Goal: Task Accomplishment & Management: Manage account settings

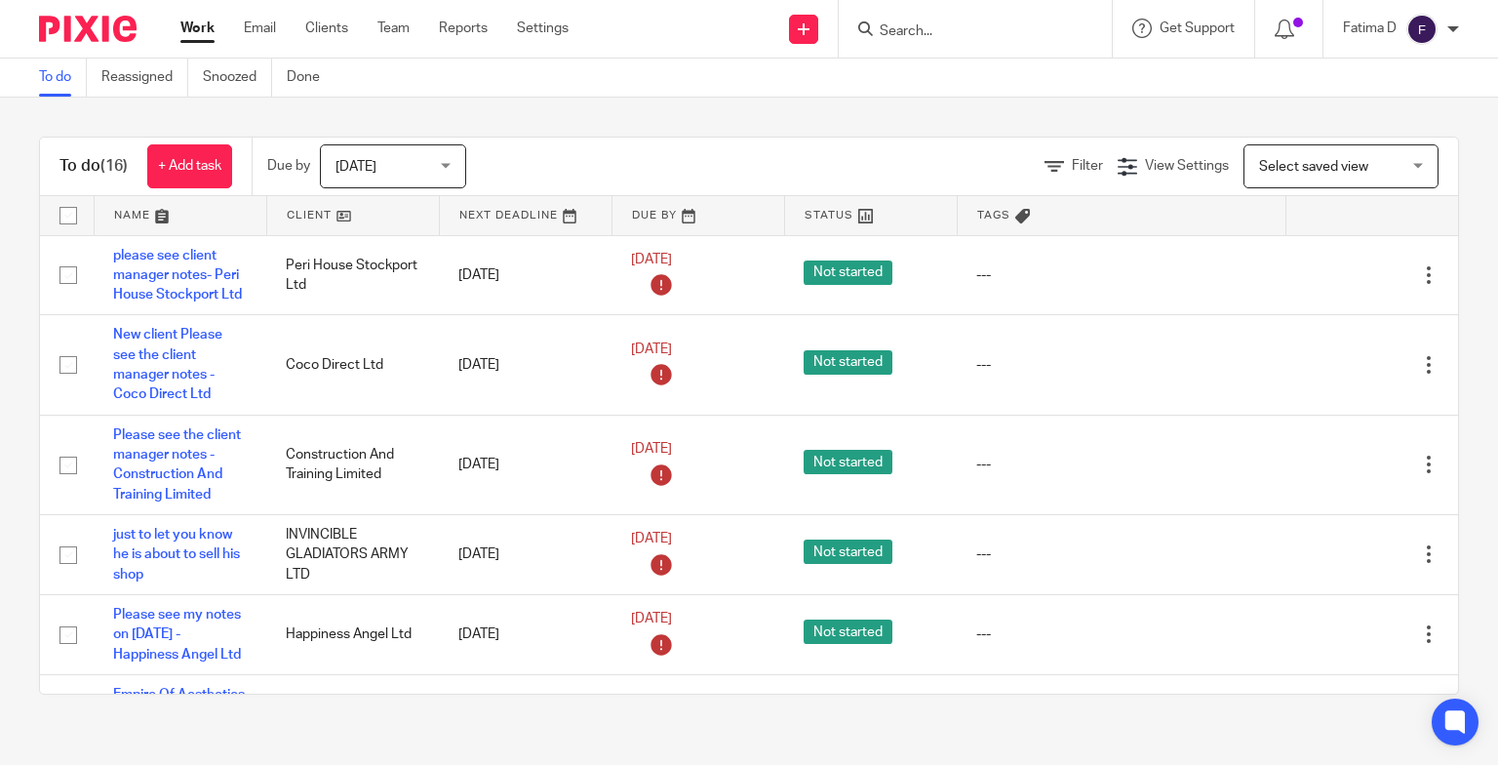
drag, startPoint x: 0, startPoint y: 0, endPoint x: 904, endPoint y: 27, distance: 904.6
click at [904, 27] on input "Search" at bounding box center [966, 32] width 176 height 18
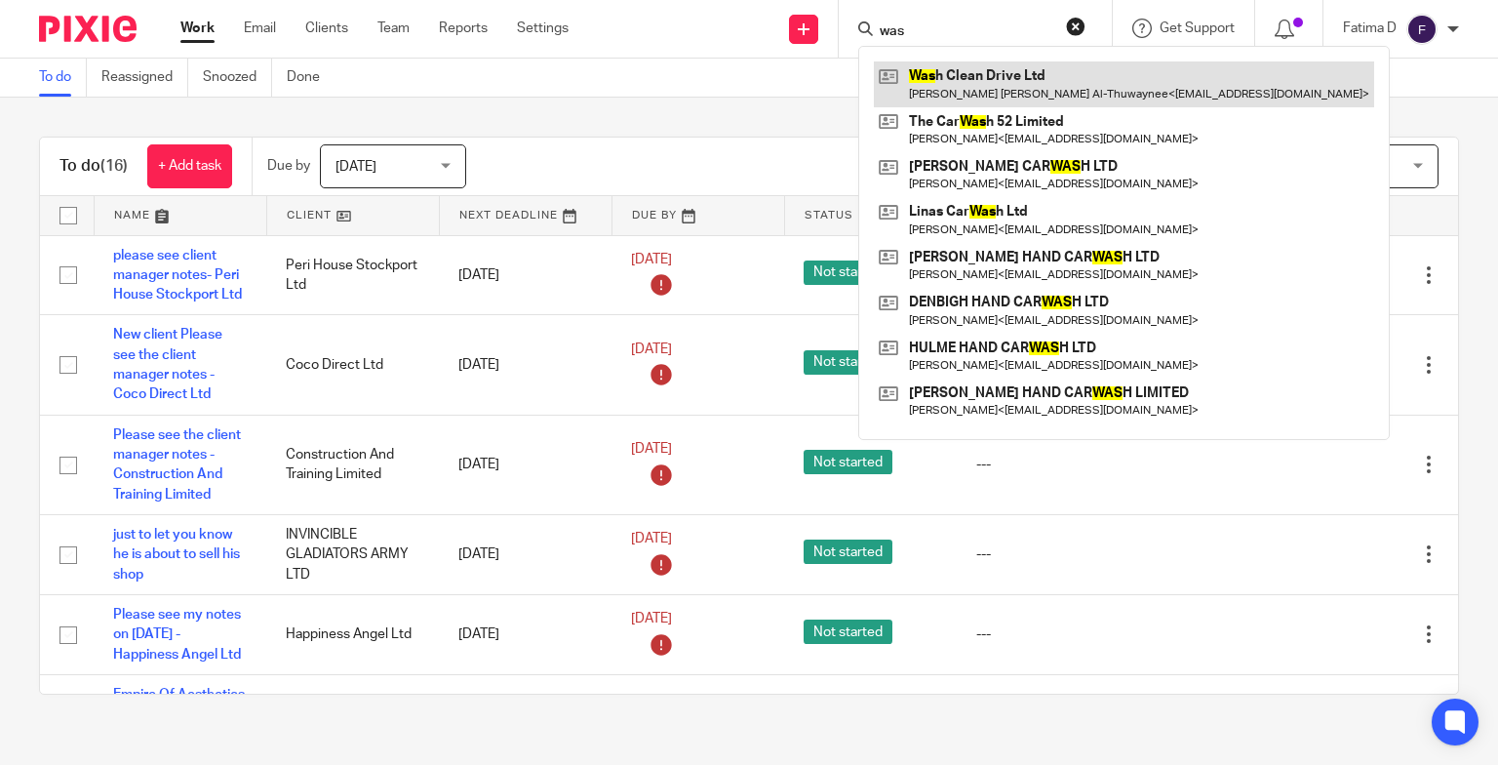
type input "was"
click at [957, 72] on link at bounding box center [1124, 83] width 500 height 45
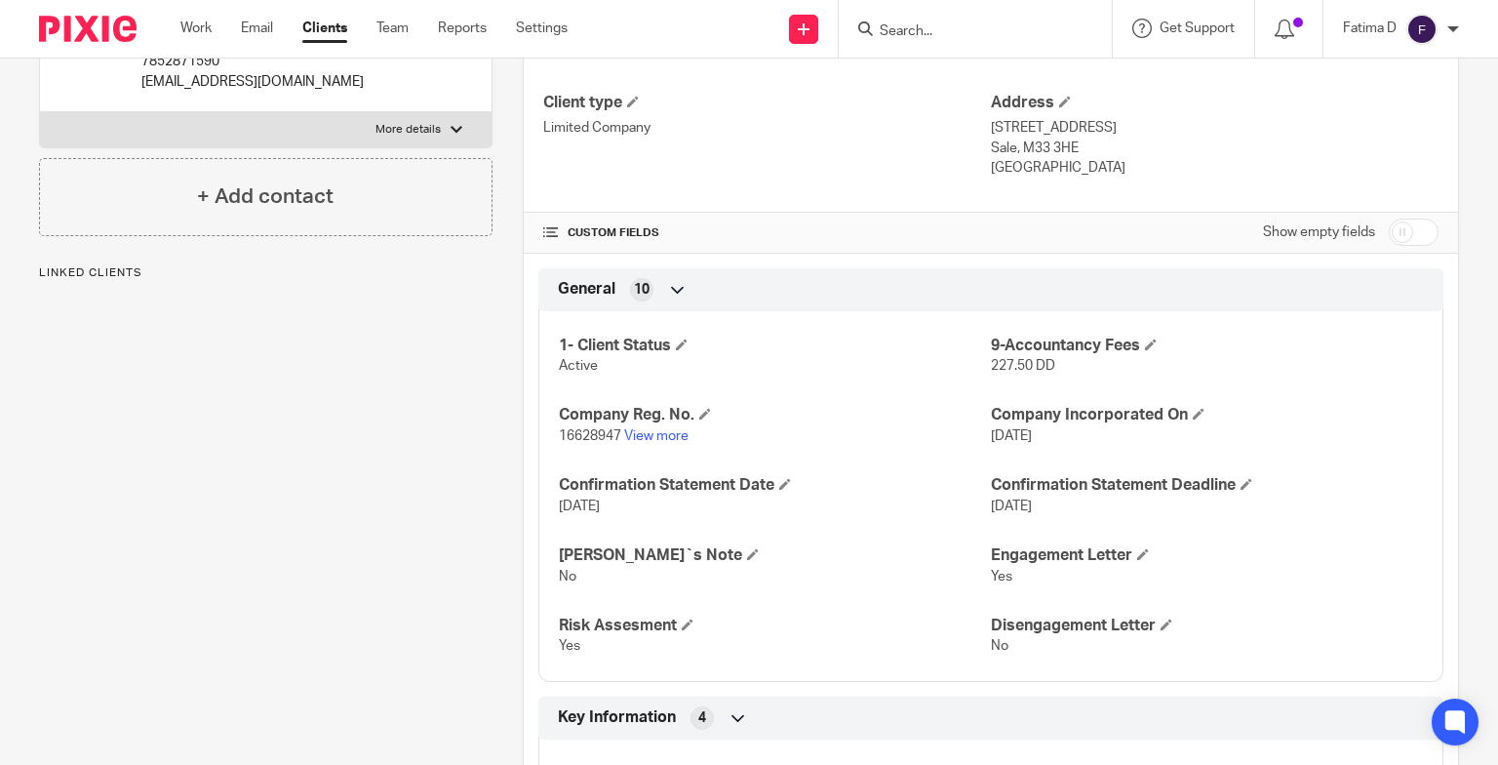
scroll to position [780, 0]
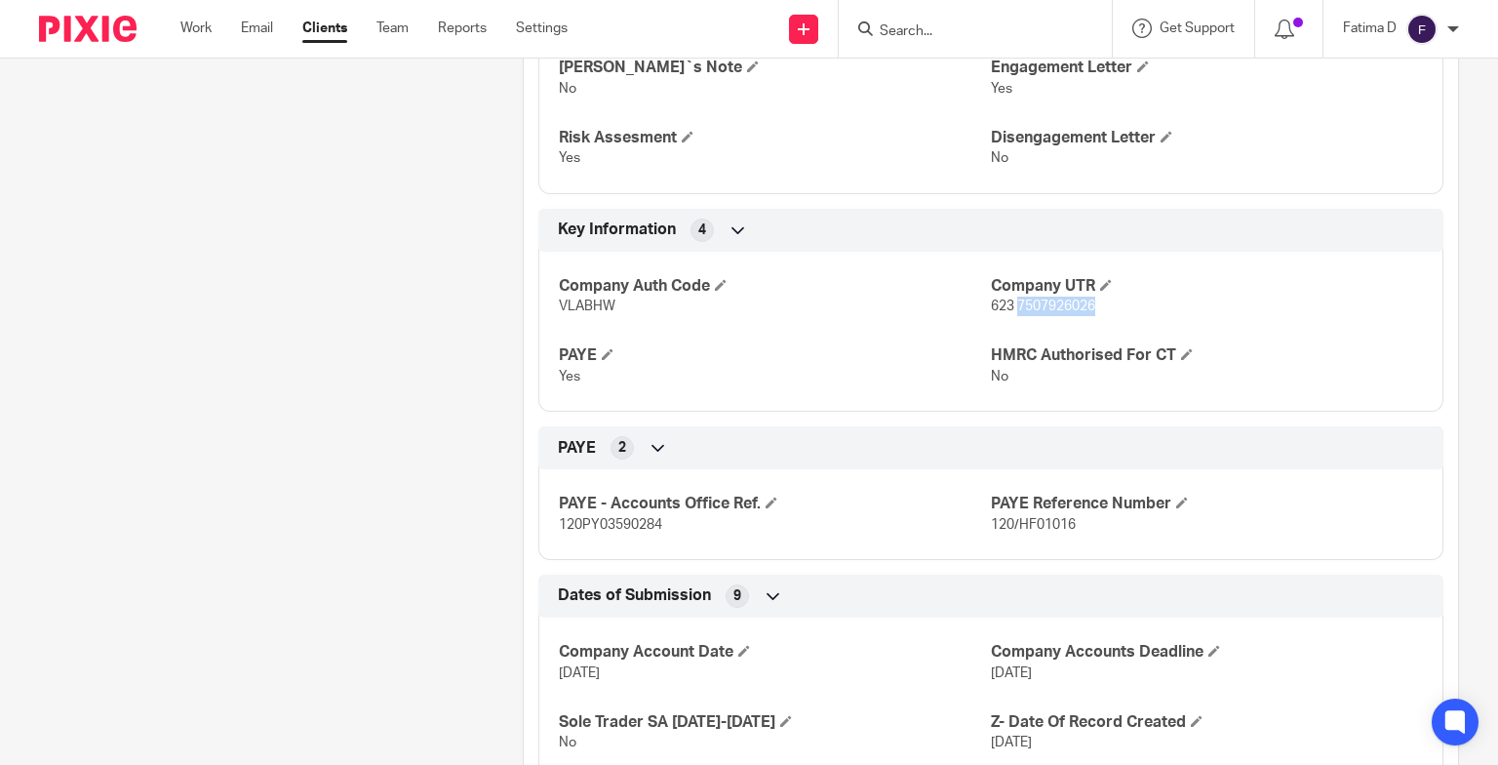
drag, startPoint x: 1096, startPoint y: 307, endPoint x: 1007, endPoint y: 303, distance: 89.8
click at [1007, 303] on p "623 7507926026" at bounding box center [1207, 307] width 432 height 20
copy span "7507926026"
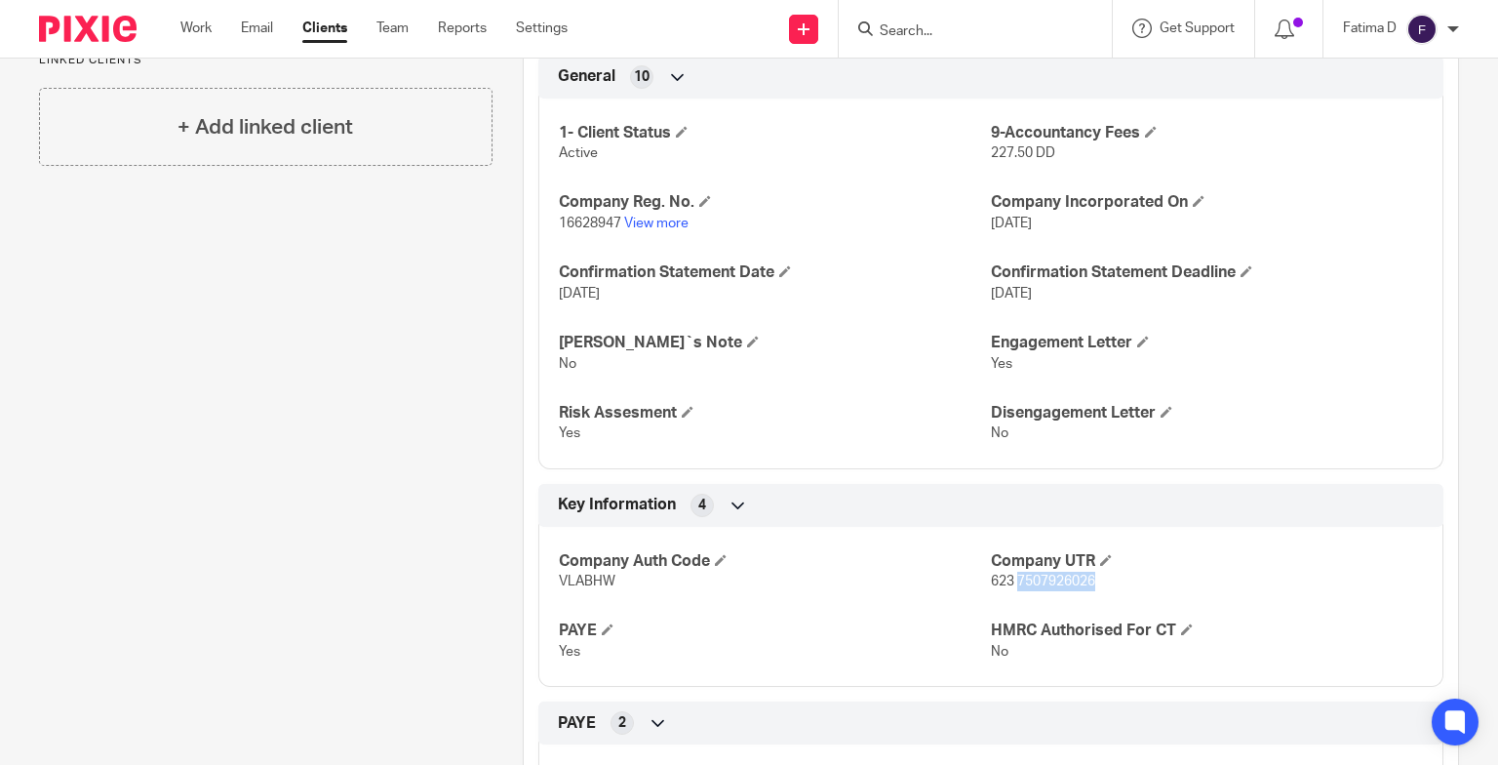
scroll to position [293, 0]
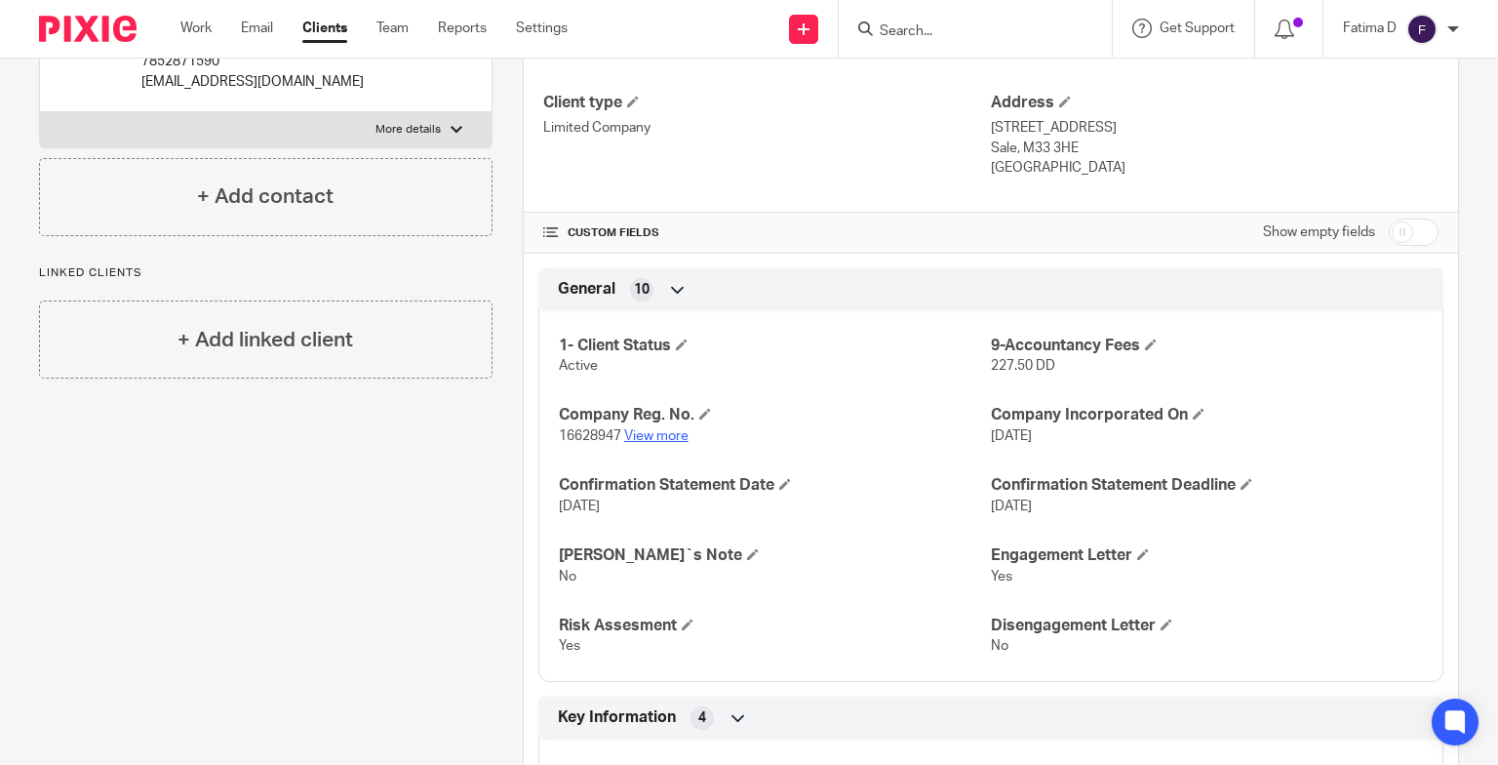
click at [651, 435] on link "View more" at bounding box center [656, 436] width 64 height 14
click at [913, 29] on input "Search" at bounding box center [966, 32] width 176 height 18
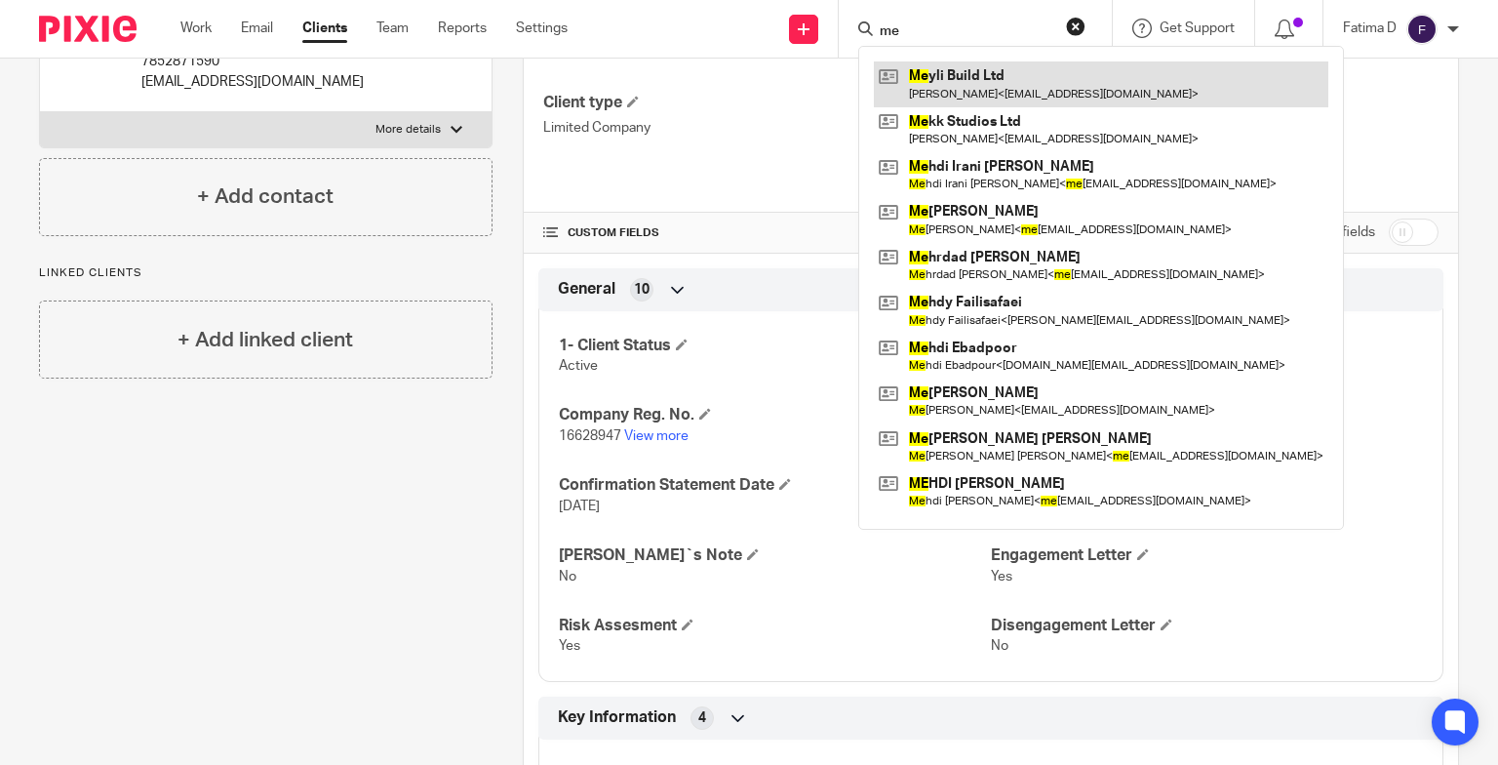
type input "me"
click at [935, 70] on link at bounding box center [1101, 83] width 455 height 45
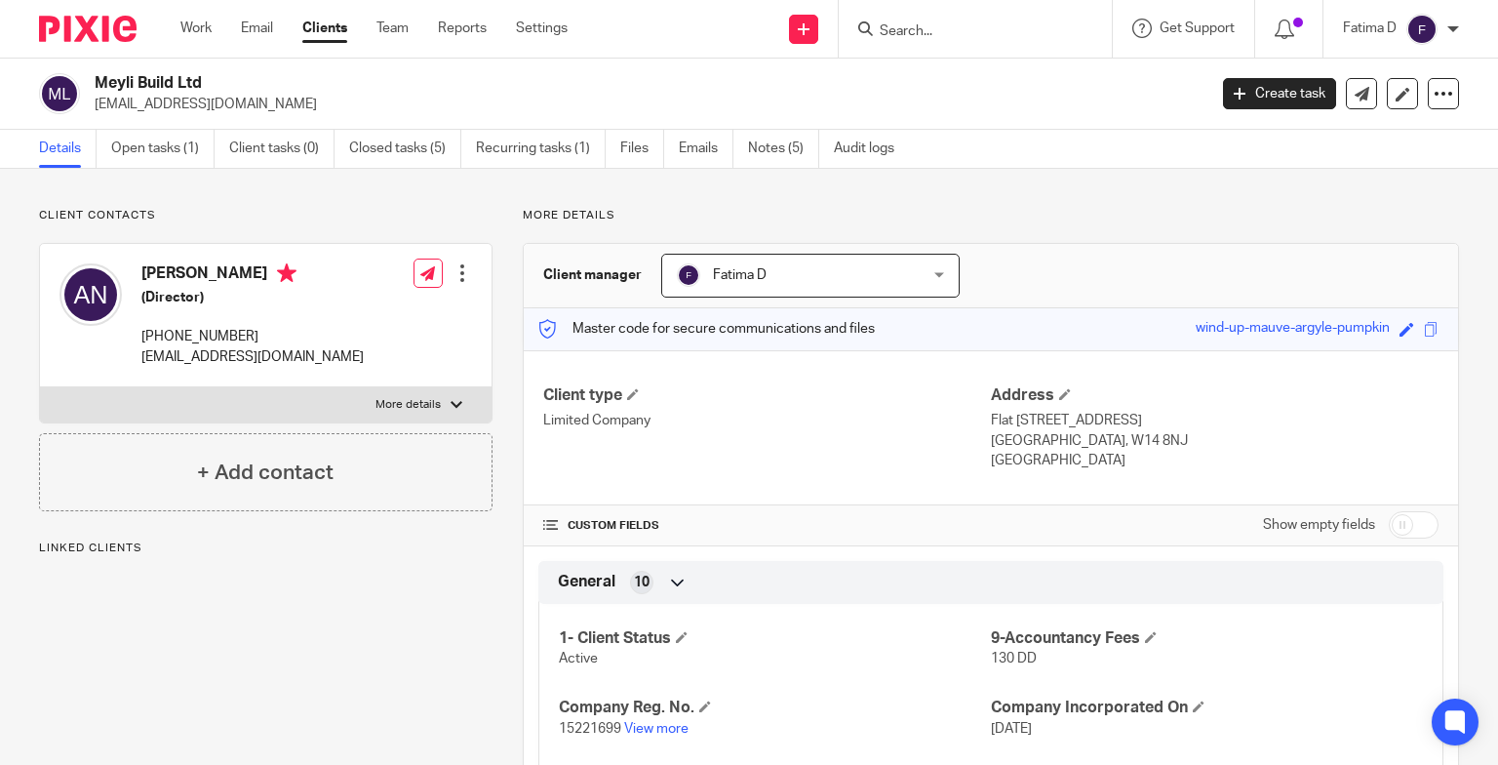
click at [464, 403] on label "More details" at bounding box center [266, 404] width 452 height 35
click at [40, 387] on input "More details" at bounding box center [39, 386] width 1 height 1
checkbox input "true"
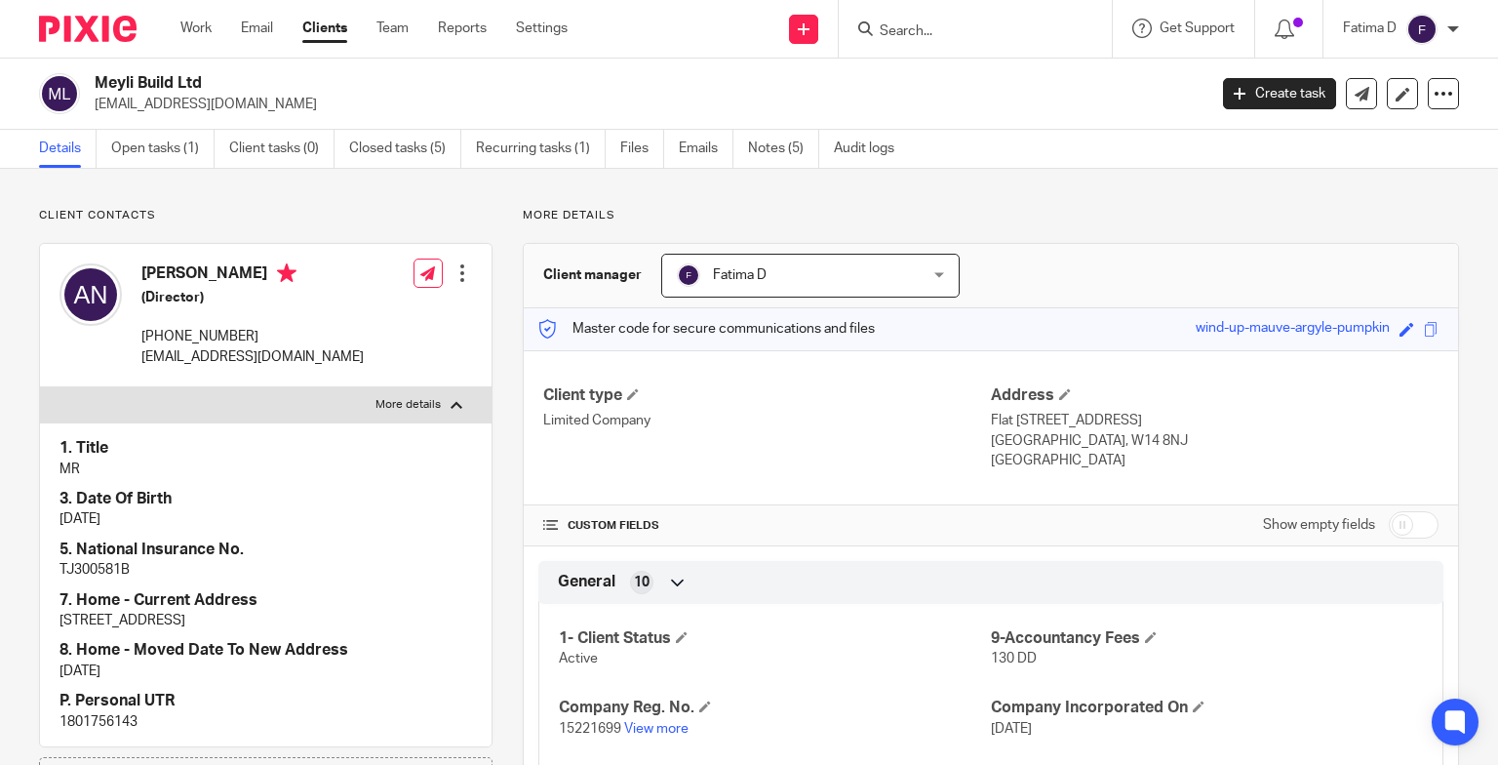
click at [109, 732] on p "1801756143" at bounding box center [265, 722] width 413 height 20
copy p "1801756143"
click at [667, 727] on link "View more" at bounding box center [656, 729] width 64 height 14
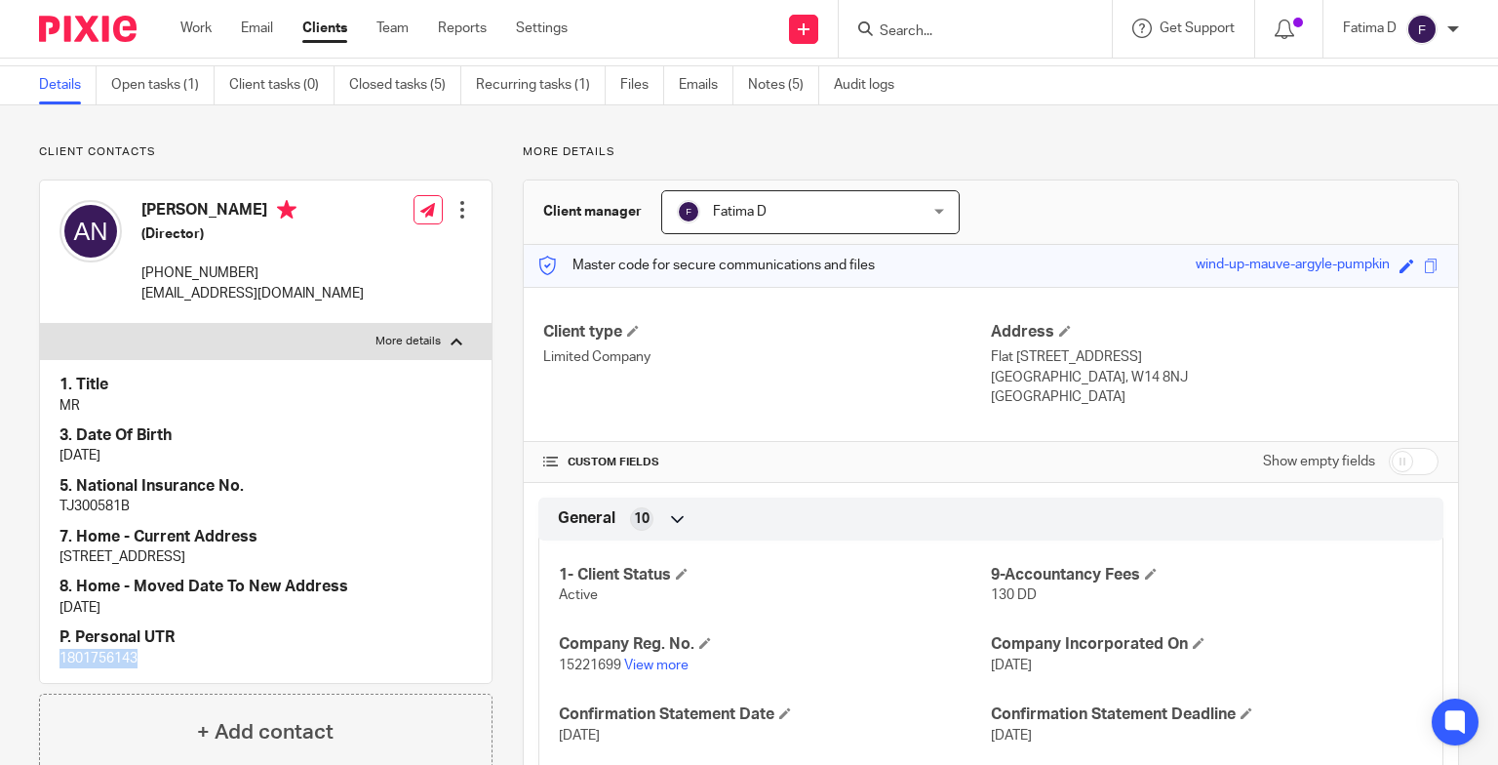
scroll to position [98, 0]
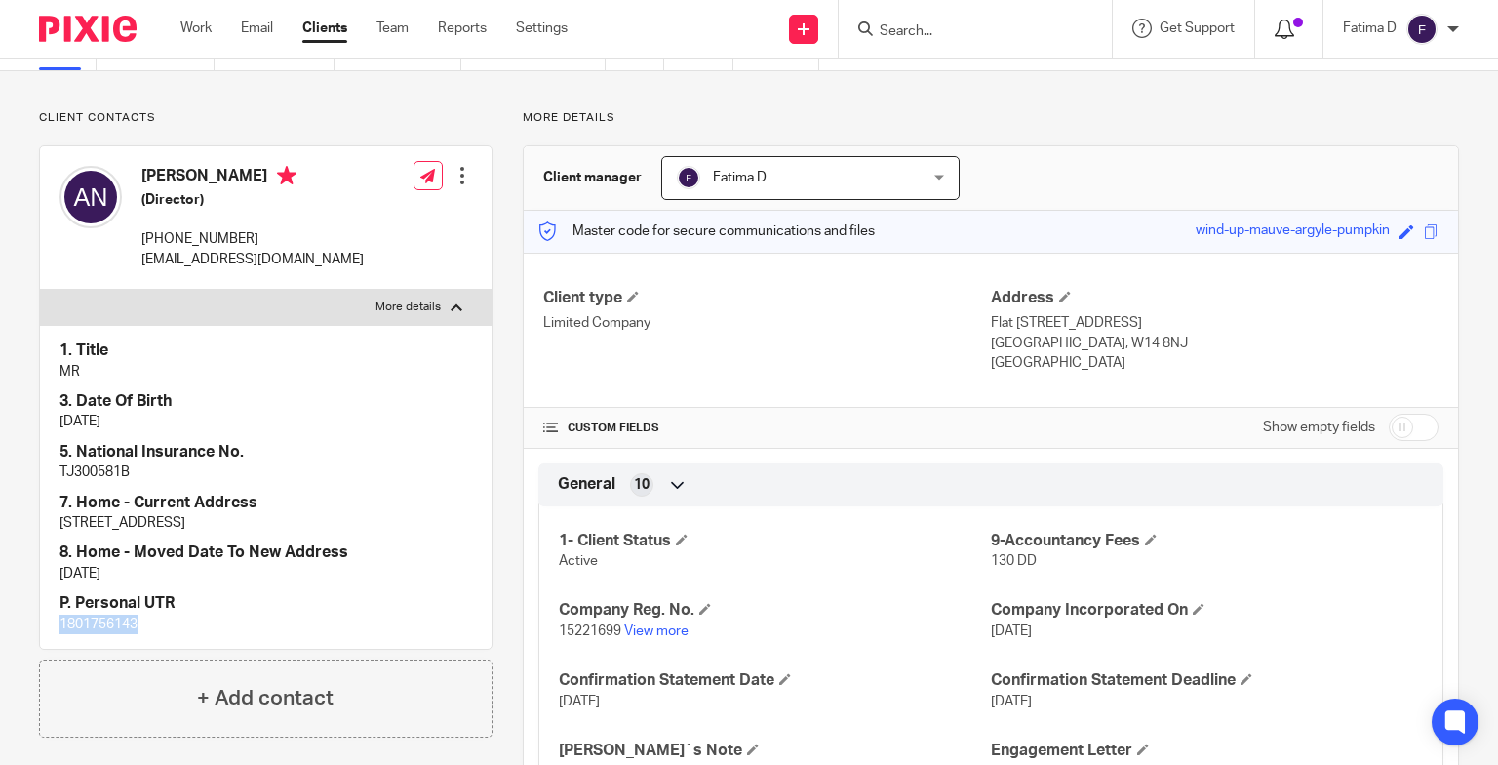
click at [1290, 26] on icon at bounding box center [1285, 30] width 20 height 20
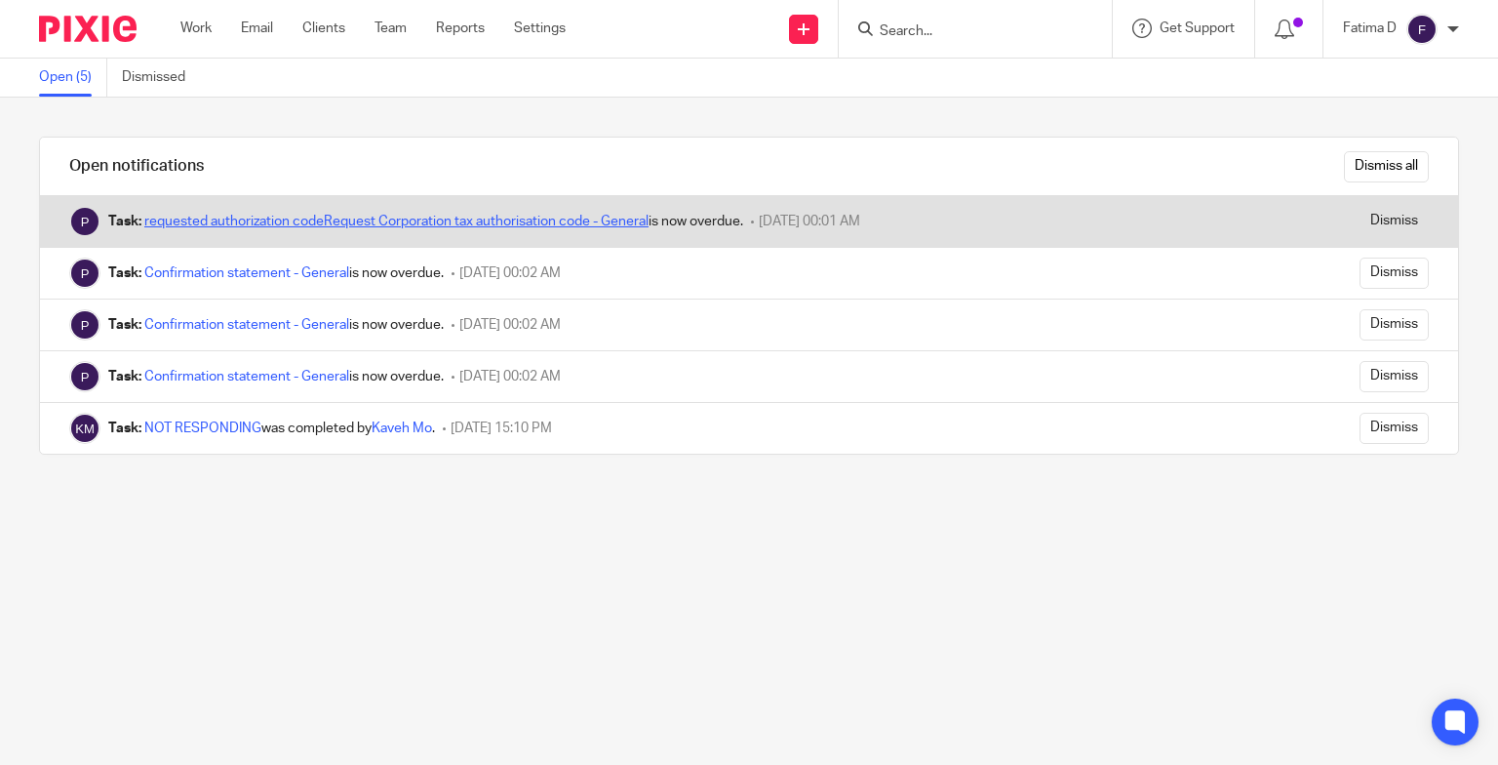
click at [491, 220] on link "requested authorization codeRequest Corporation tax authorisation code - General" at bounding box center [396, 222] width 504 height 14
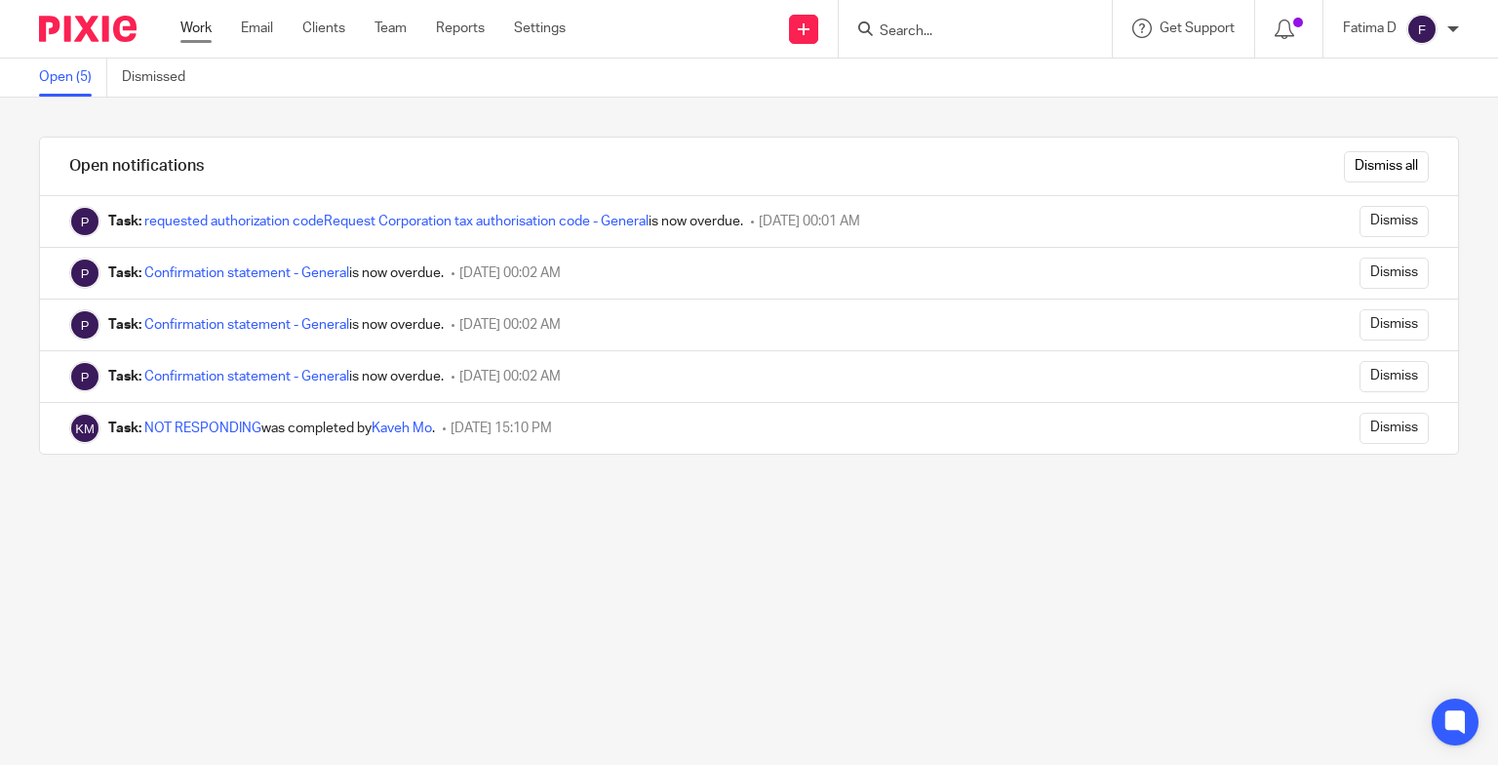
click at [200, 24] on link "Work" at bounding box center [195, 29] width 31 height 20
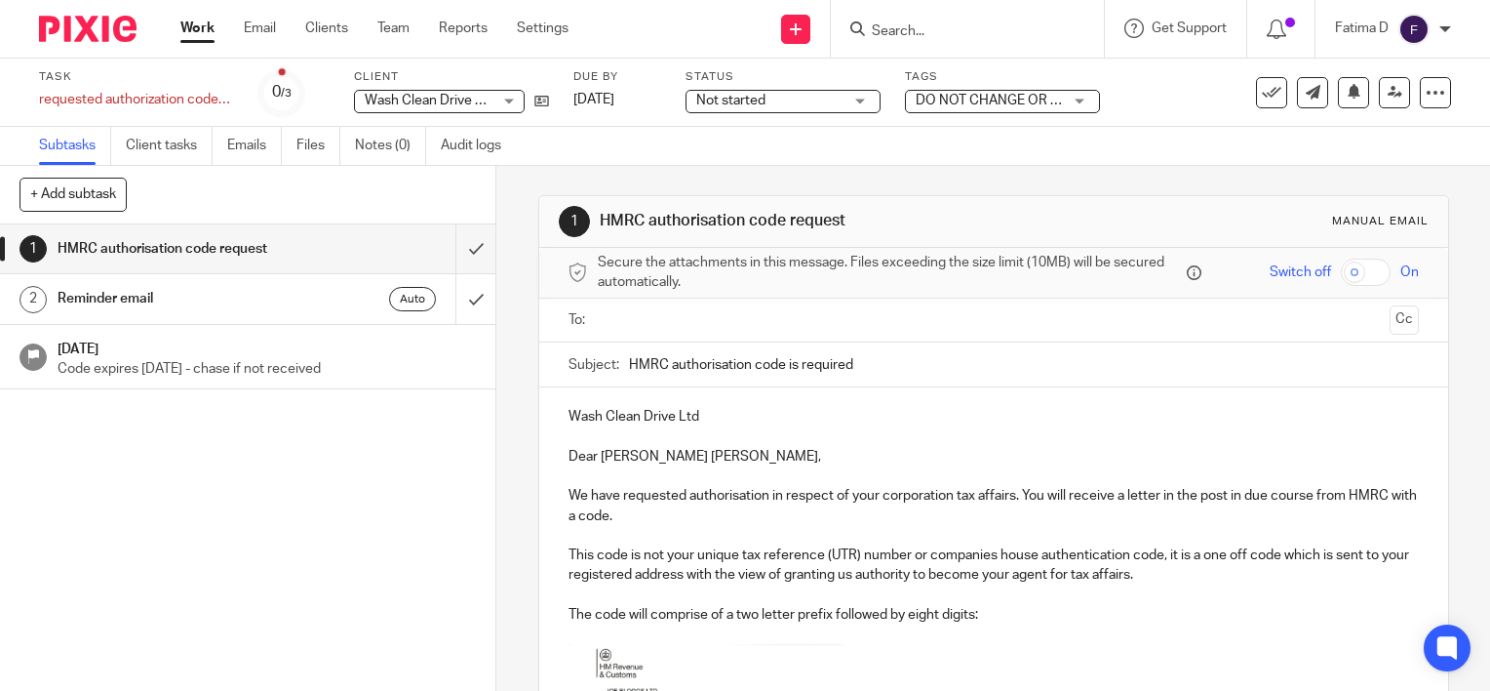
click at [200, 31] on link "Work" at bounding box center [197, 29] width 34 height 20
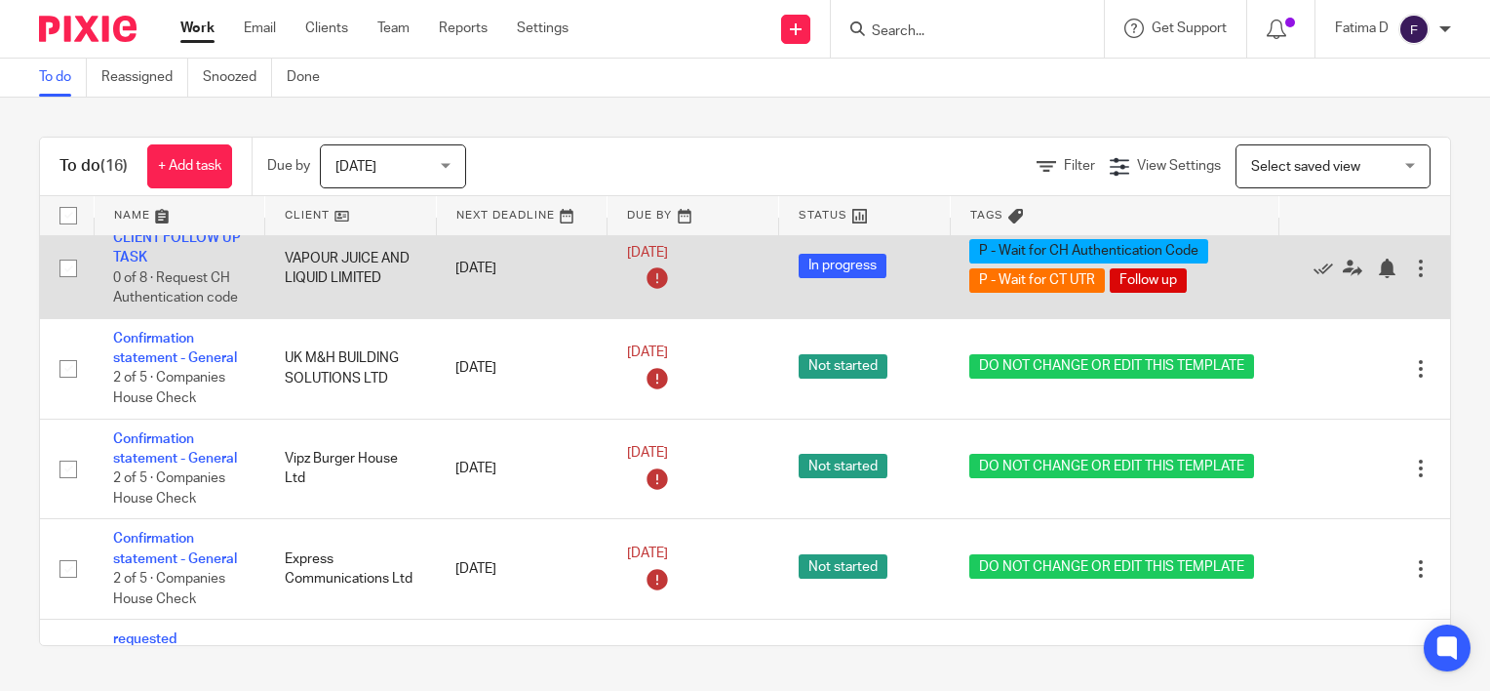
scroll to position [1073, 0]
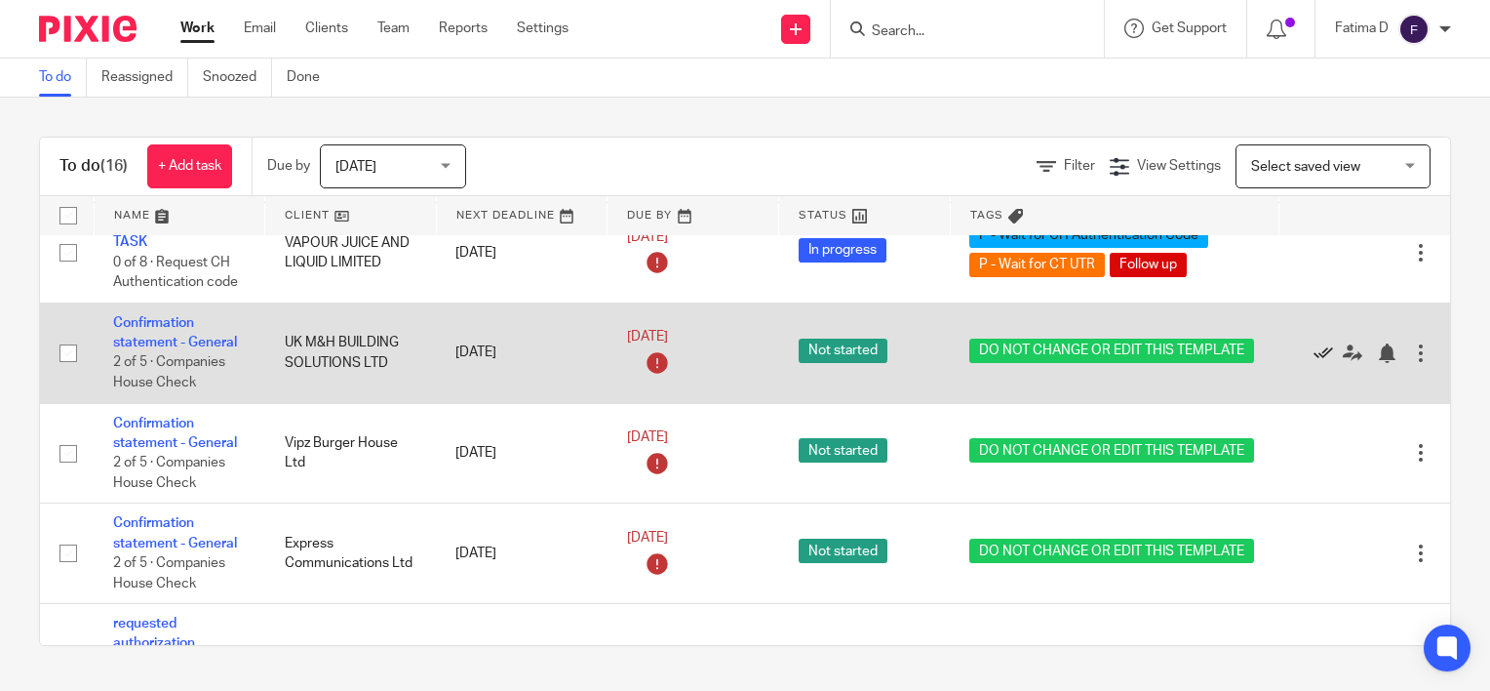
click at [1319, 363] on icon at bounding box center [1324, 353] width 20 height 20
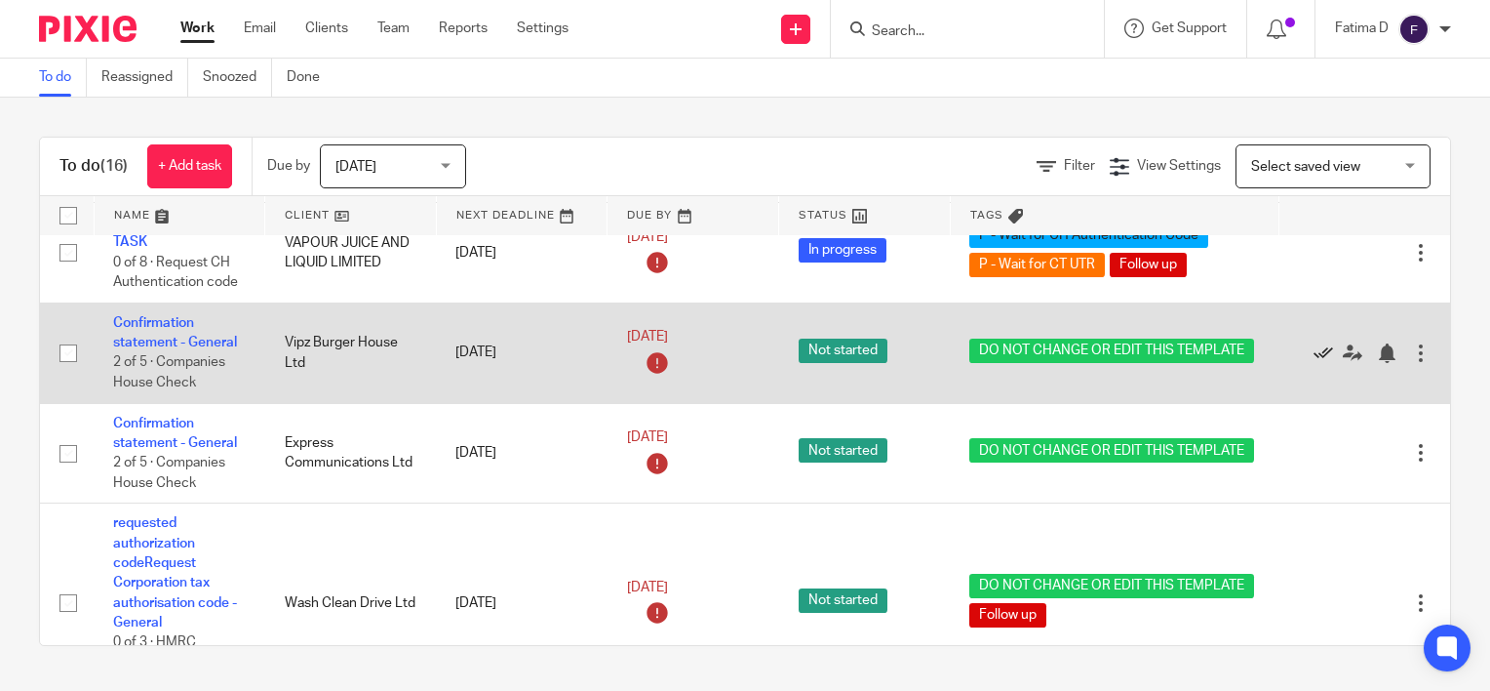
click at [1319, 363] on icon at bounding box center [1324, 353] width 20 height 20
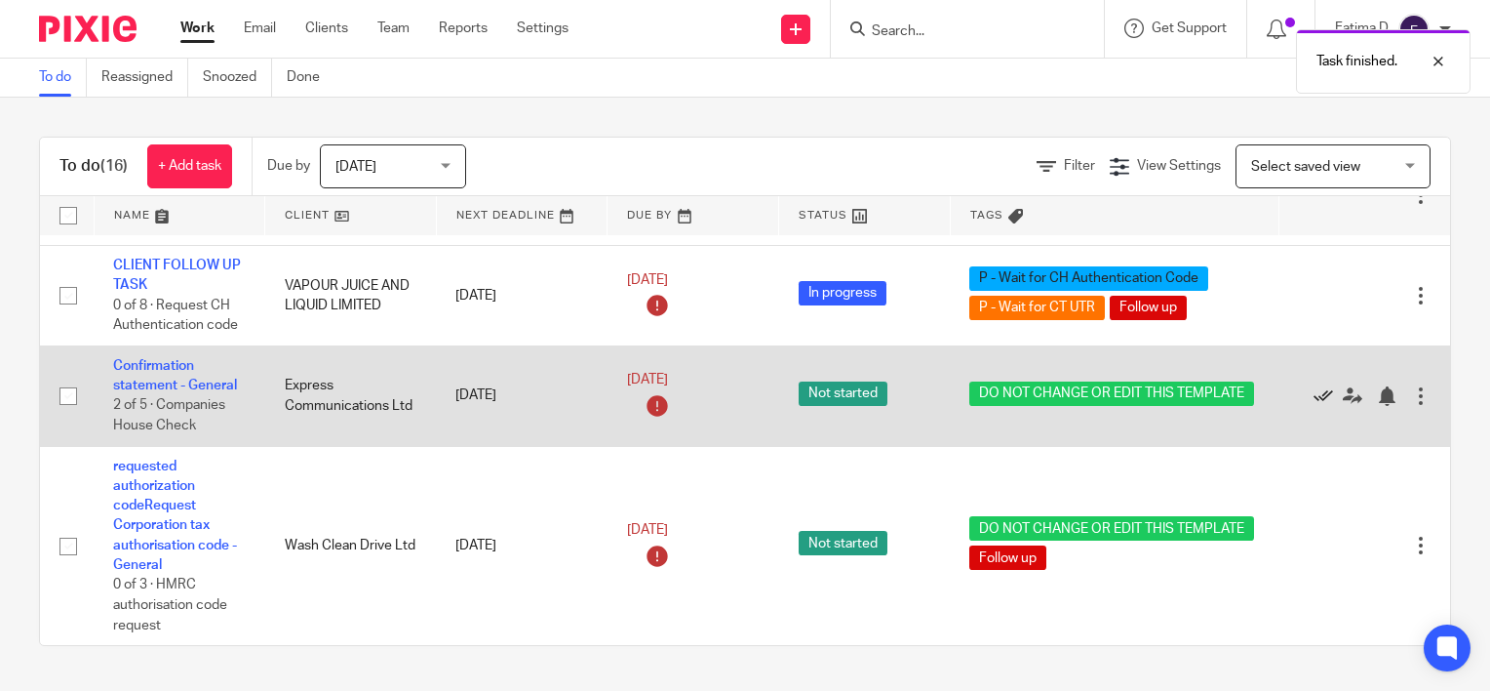
click at [1314, 386] on icon at bounding box center [1324, 396] width 20 height 20
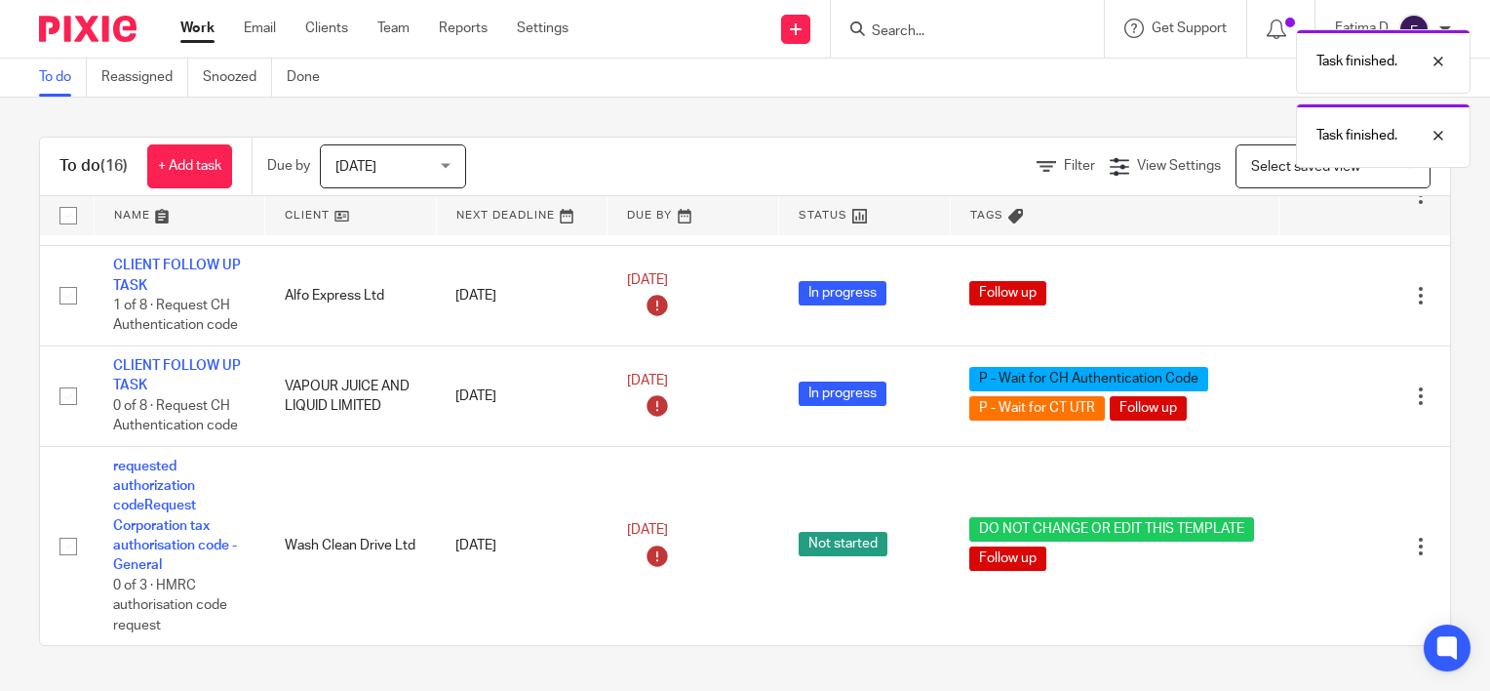
scroll to position [960, 0]
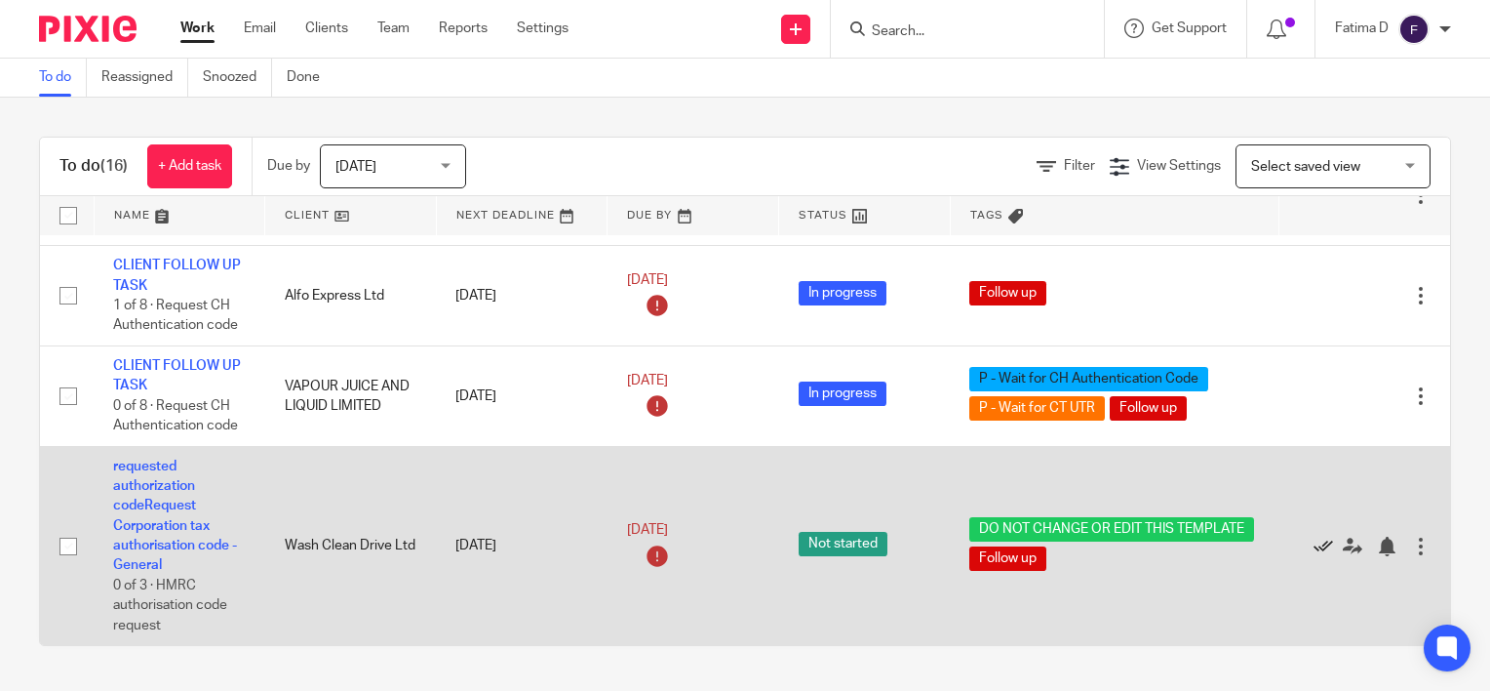
click at [1322, 536] on icon at bounding box center [1324, 546] width 20 height 20
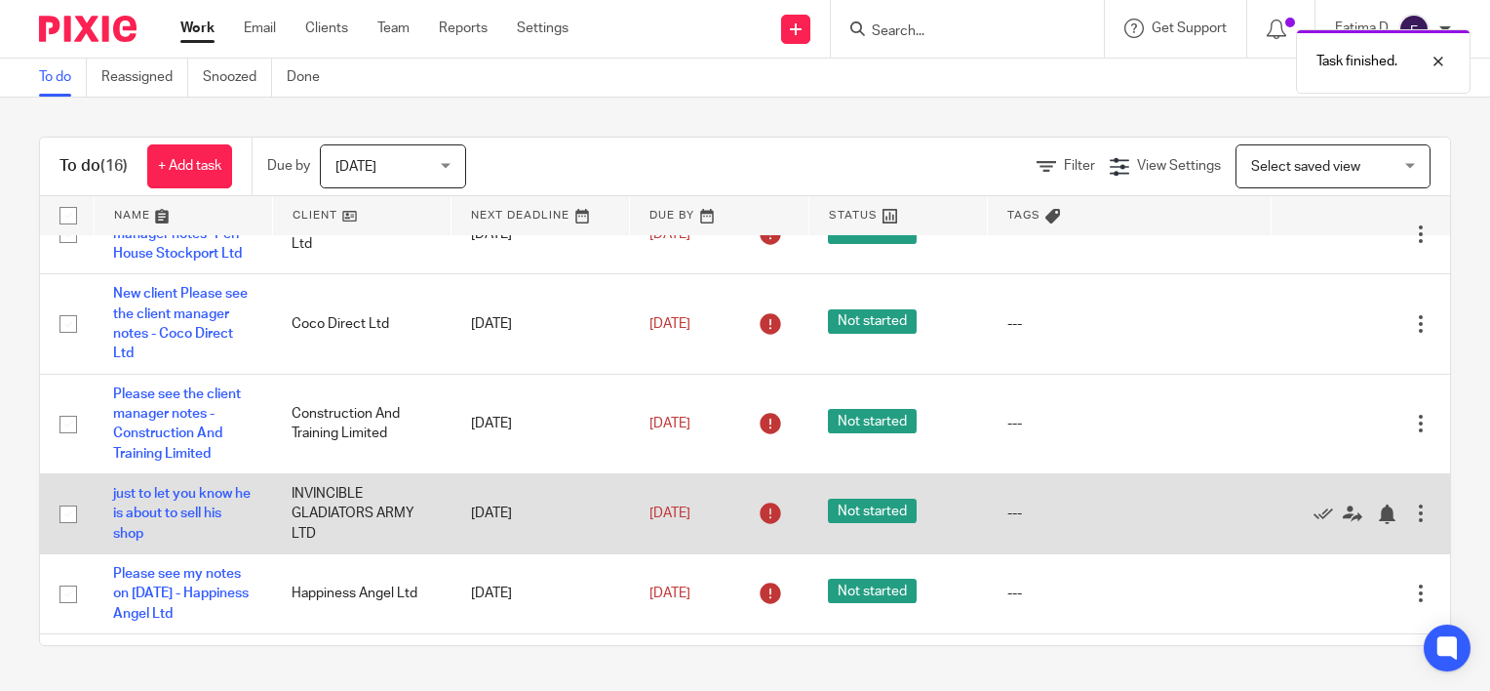
scroll to position [0, 0]
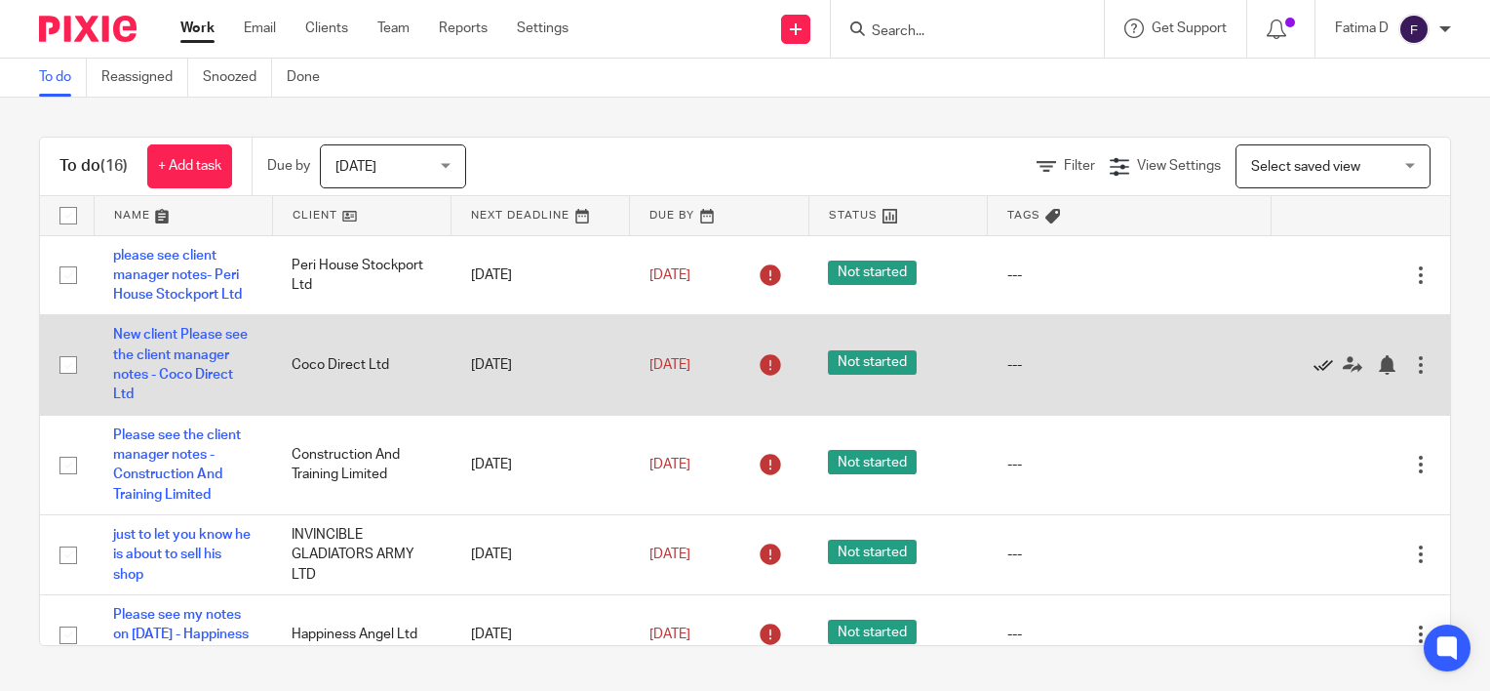
click at [1314, 366] on icon at bounding box center [1324, 365] width 20 height 20
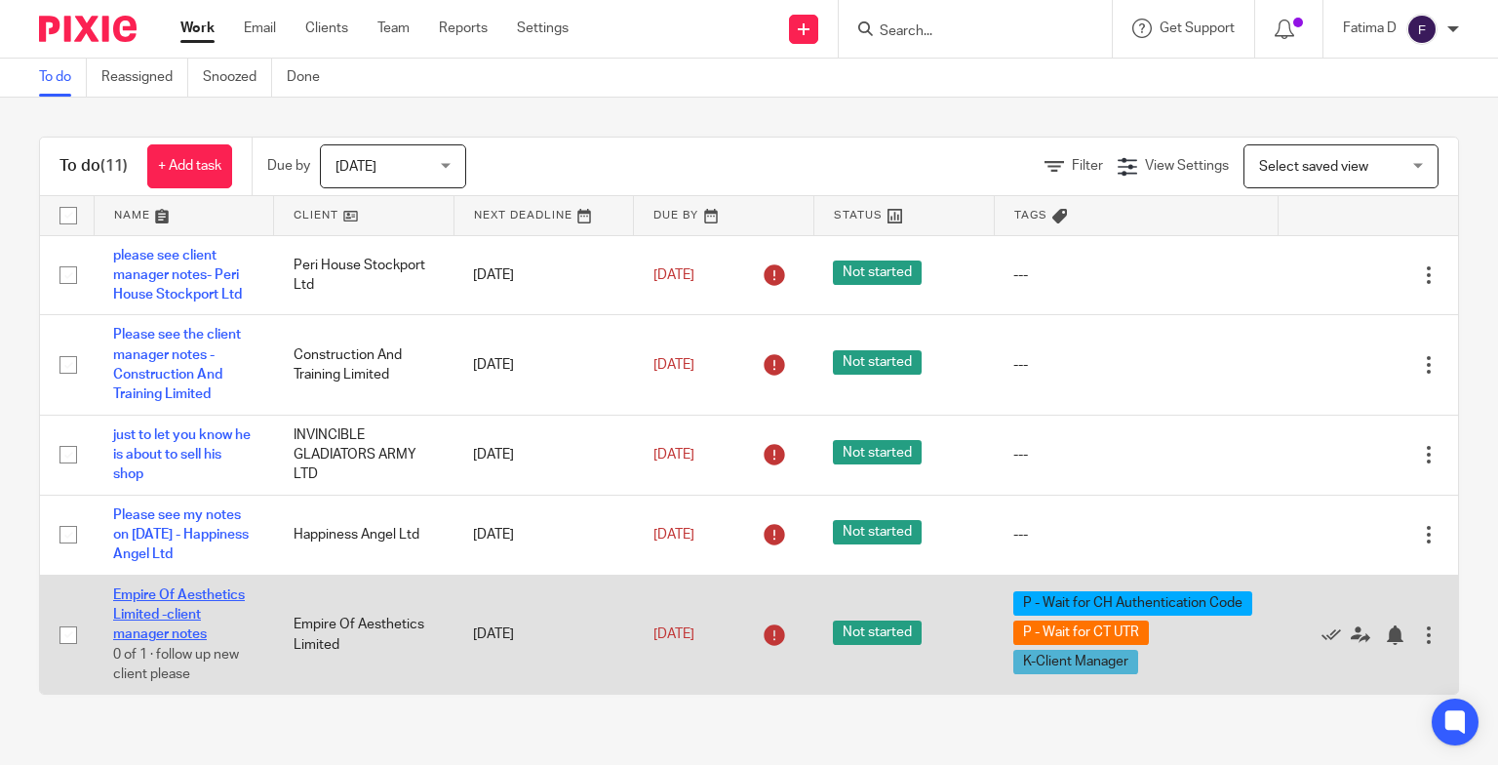
click at [156, 613] on link "Empire Of Aesthetics Limited -client manager notes" at bounding box center [179, 615] width 132 height 54
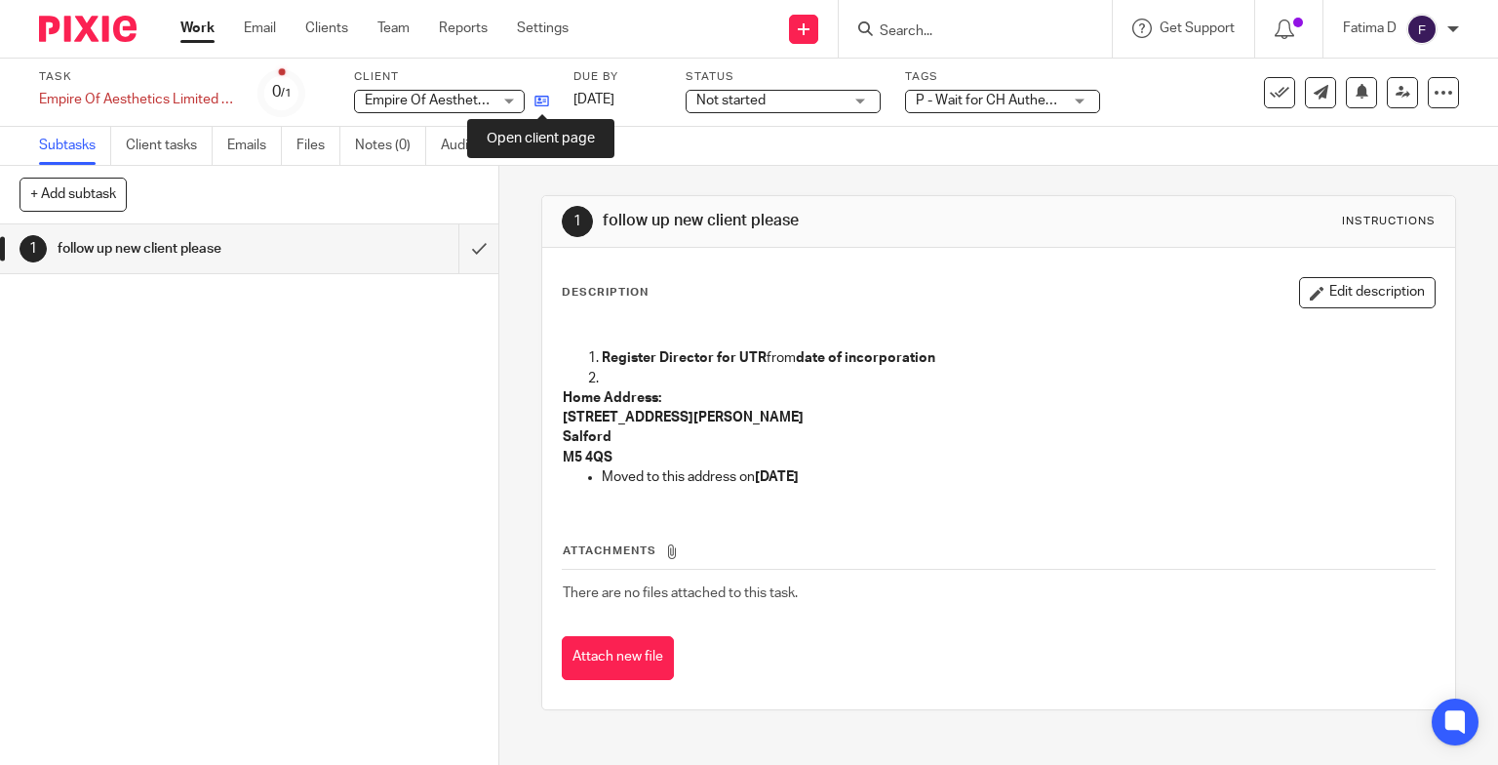
click at [538, 98] on icon at bounding box center [542, 101] width 15 height 15
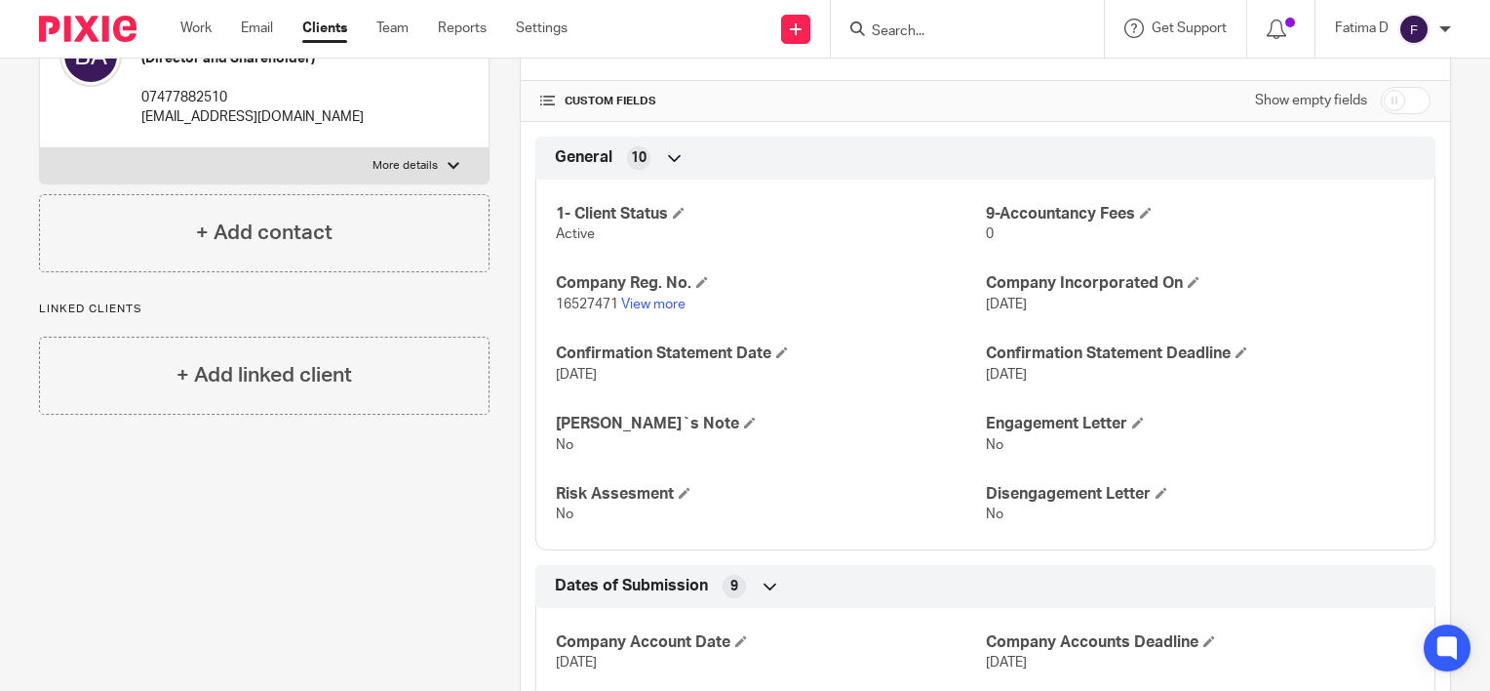
scroll to position [179, 0]
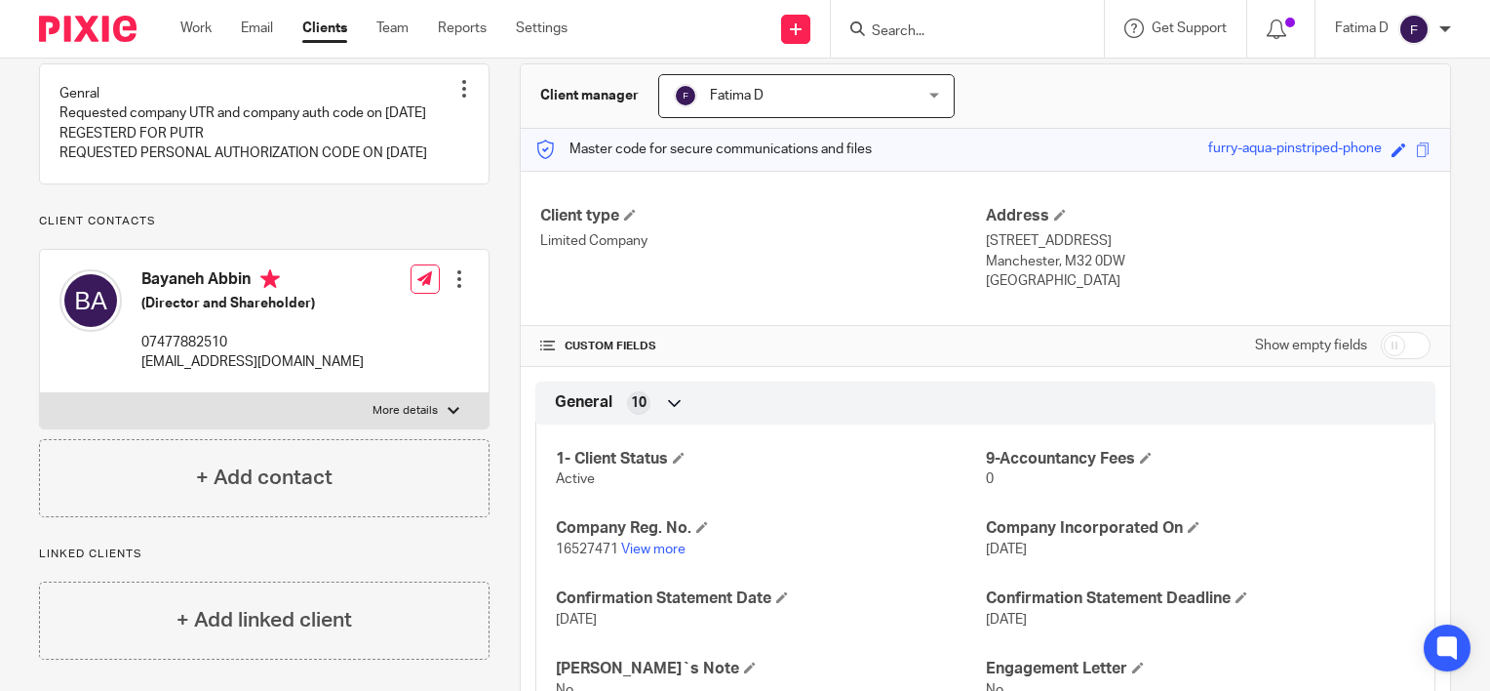
click at [1389, 343] on input "checkbox" at bounding box center [1406, 345] width 50 height 27
checkbox input "true"
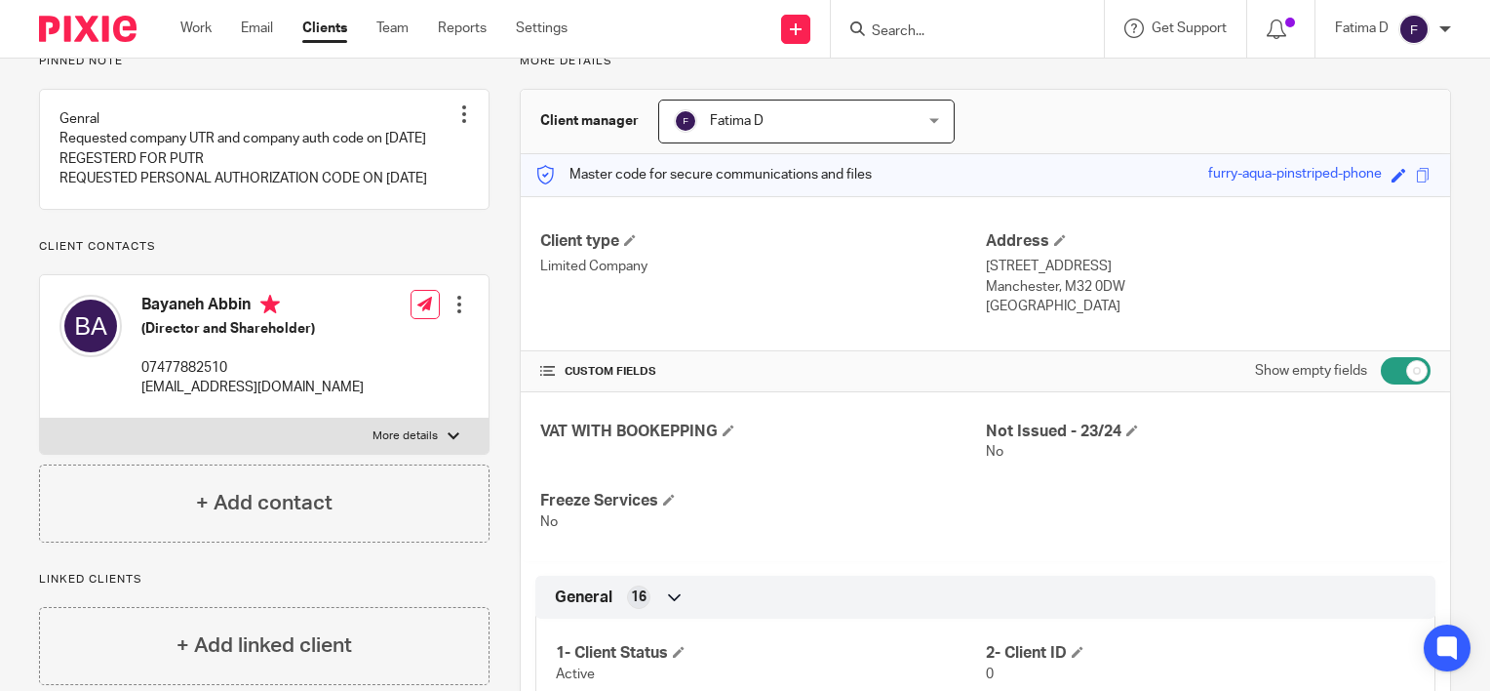
scroll to position [0, 0]
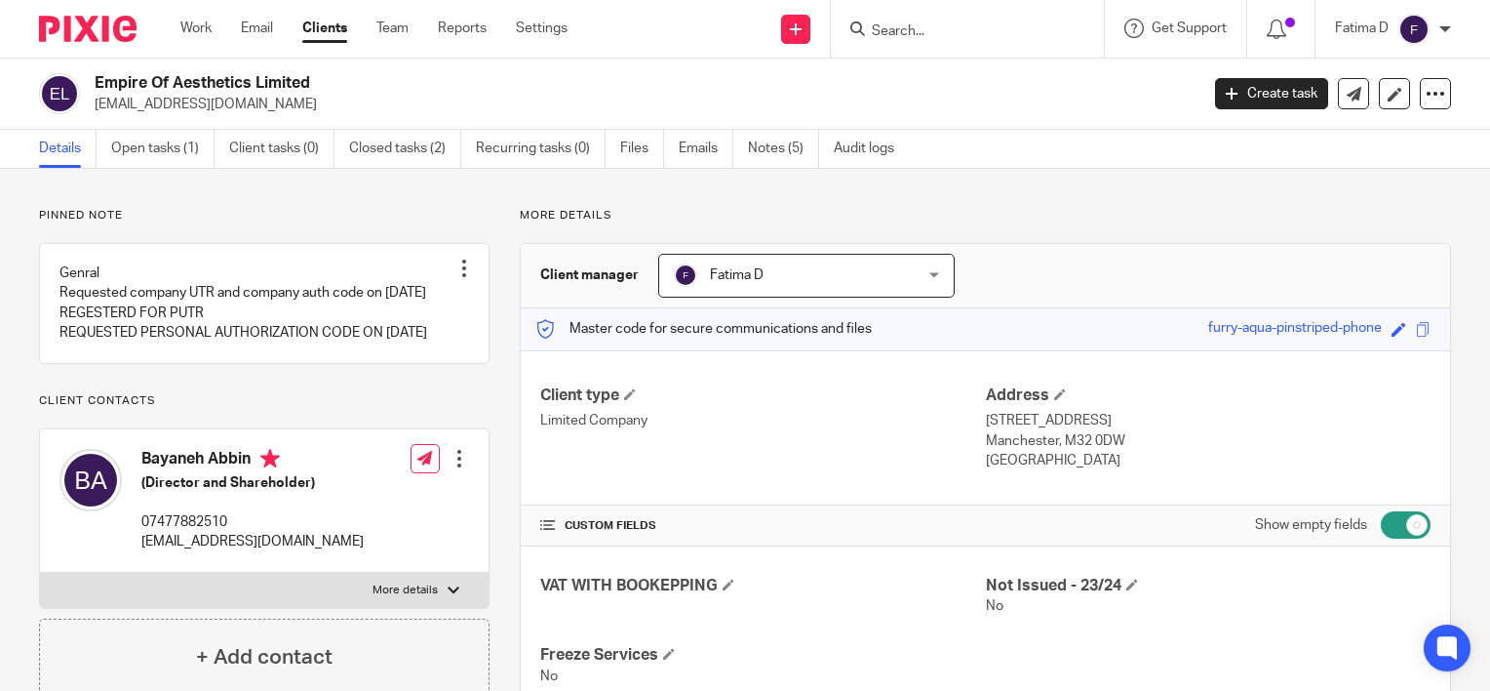
click at [418, 208] on p "Pinned note" at bounding box center [264, 216] width 451 height 16
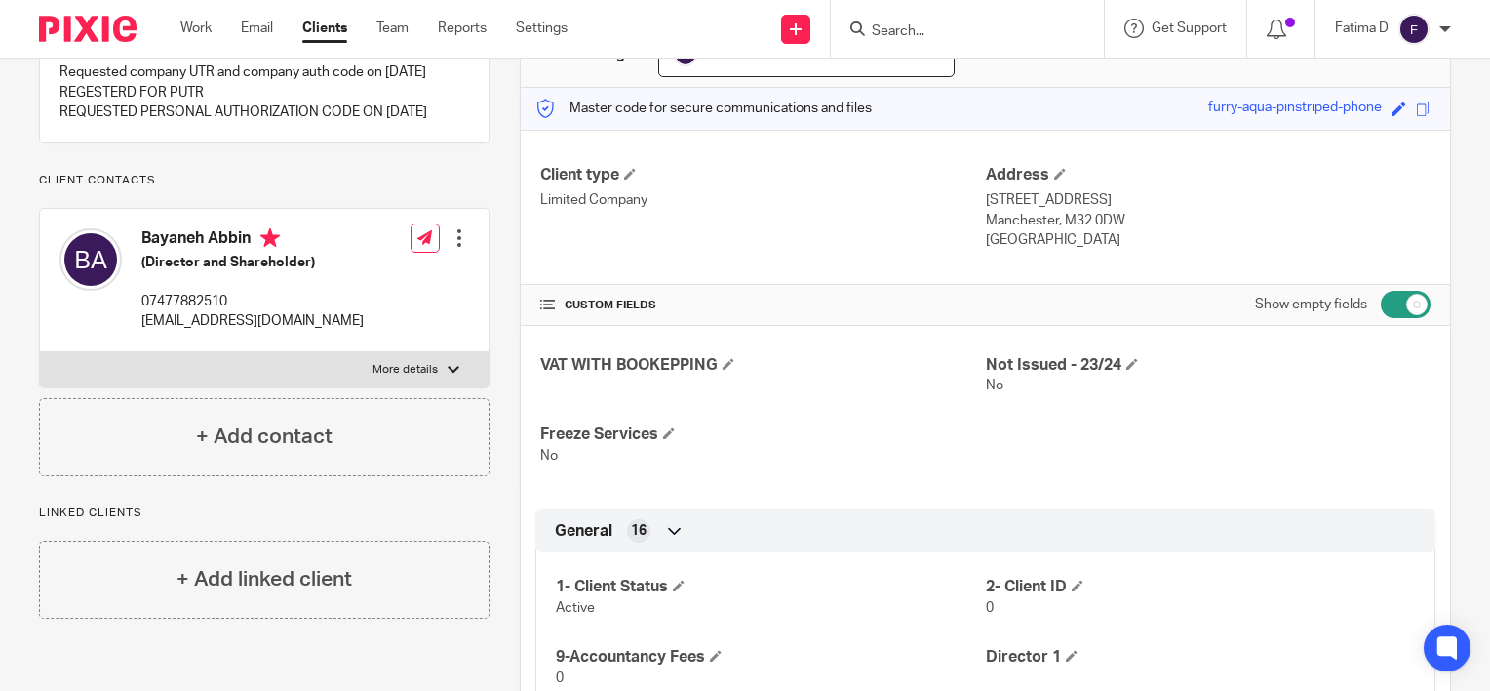
scroll to position [488, 0]
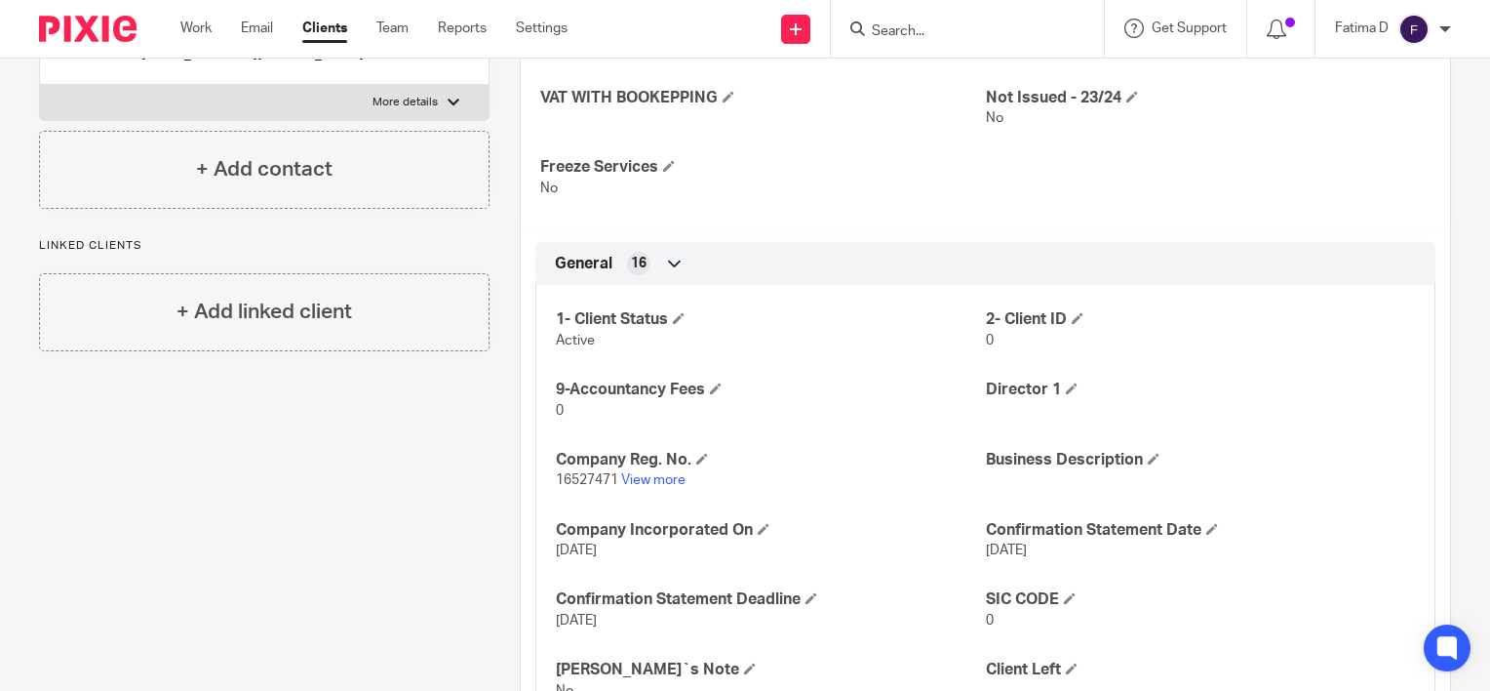
click at [448, 108] on div at bounding box center [454, 103] width 12 height 12
click at [40, 85] on input "More details" at bounding box center [39, 84] width 1 height 1
checkbox input "true"
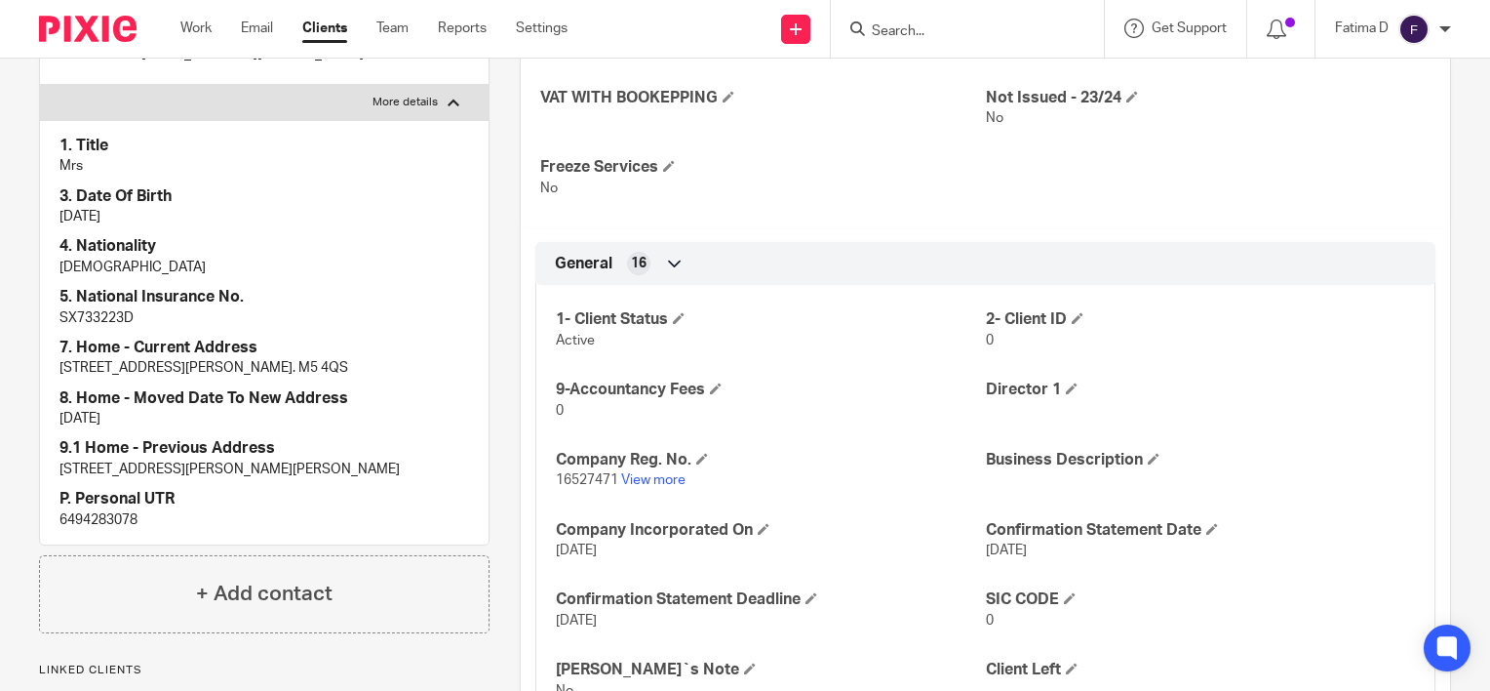
click at [73, 530] on p "6494283078" at bounding box center [264, 520] width 410 height 20
copy p "6494283078"
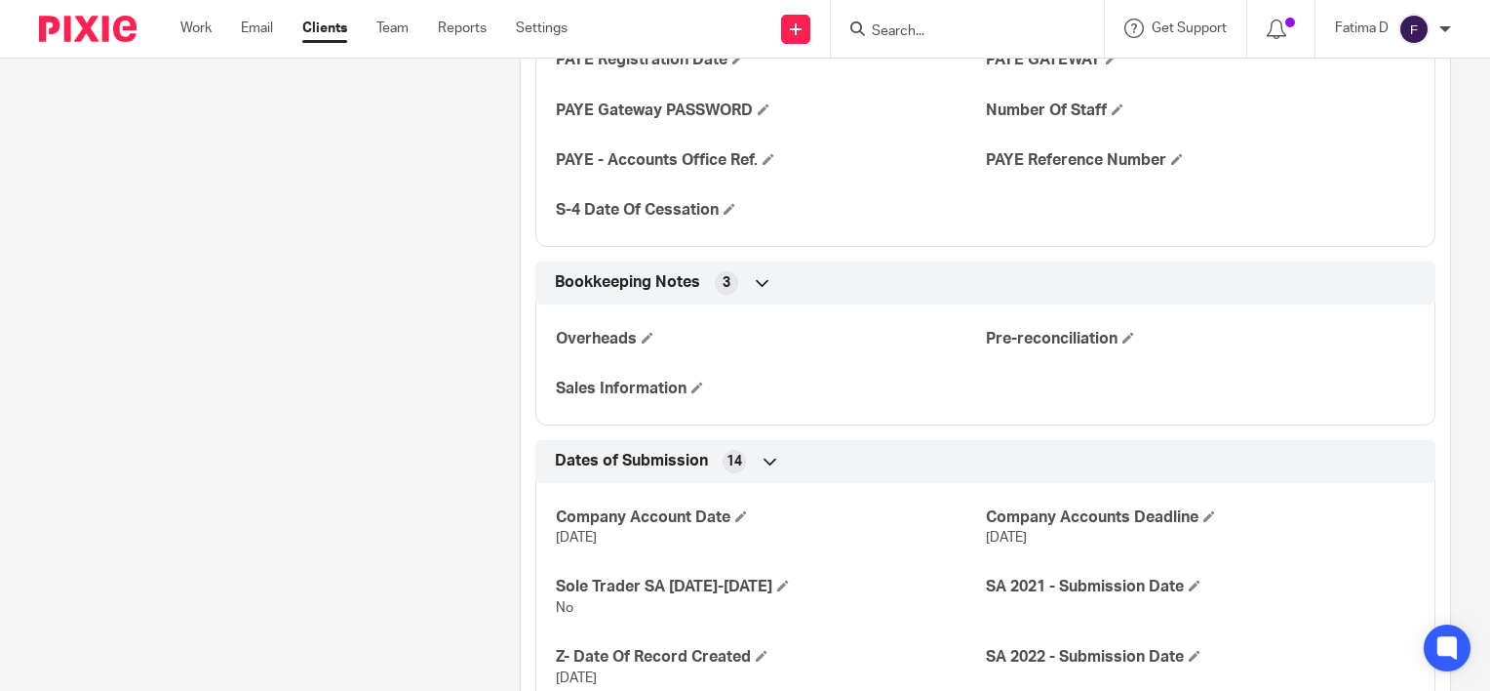
scroll to position [2696, 0]
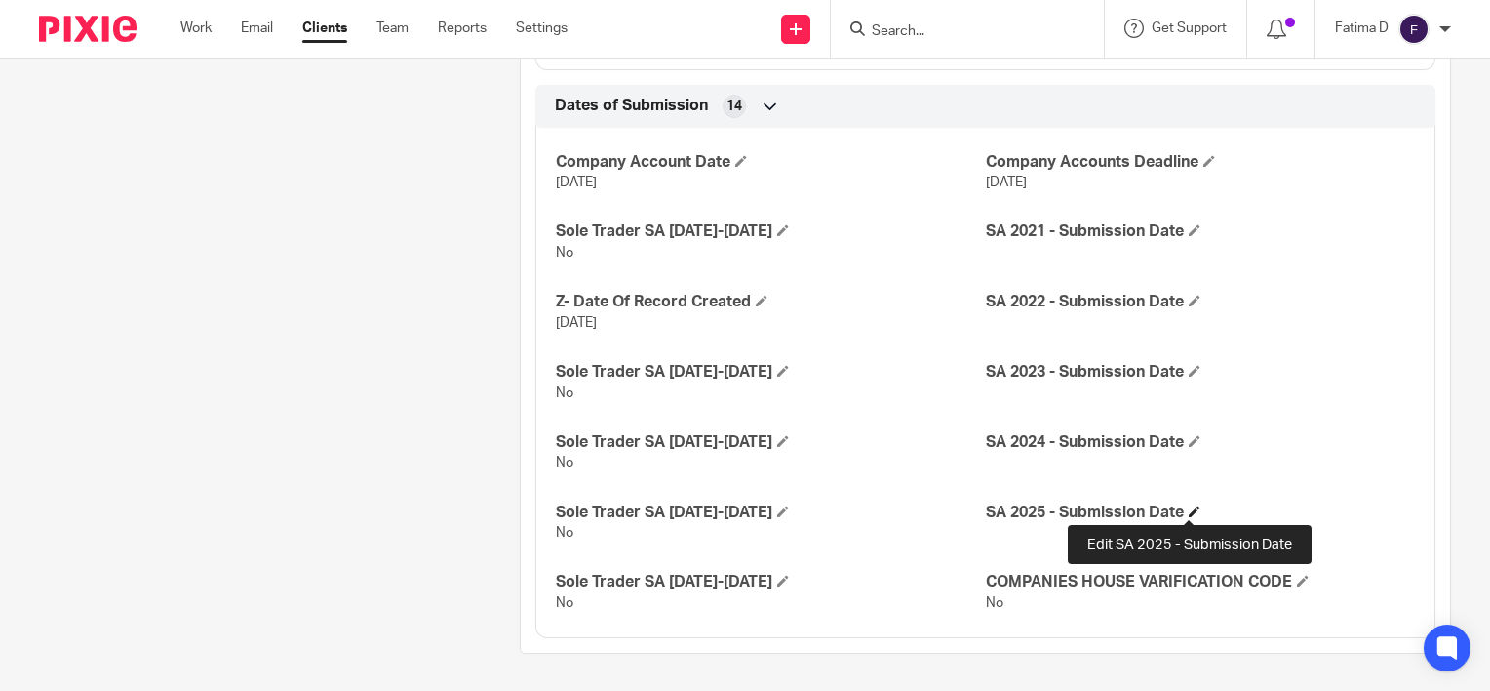
click at [1189, 507] on span at bounding box center [1195, 511] width 12 height 12
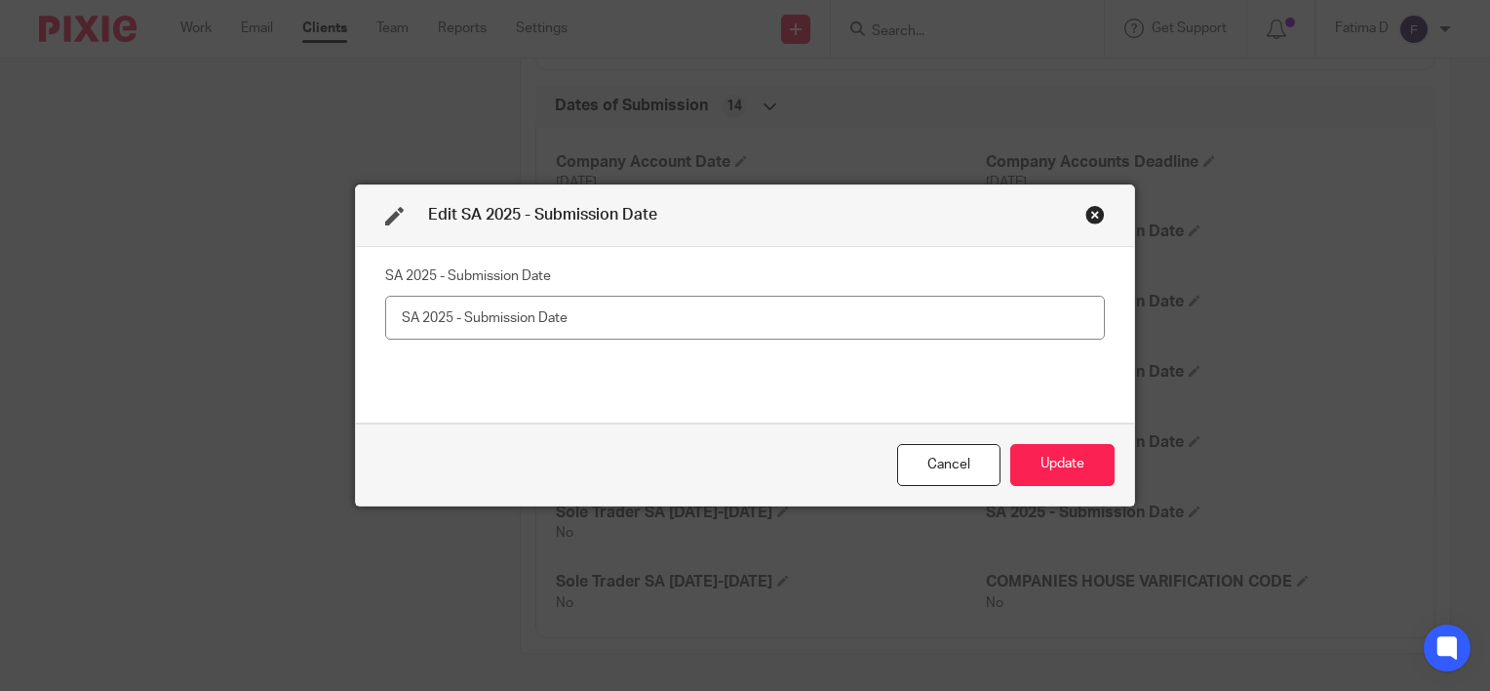
click at [403, 313] on input "text" at bounding box center [745, 318] width 720 height 44
type input "Not Issued"
click at [1048, 464] on button "Update" at bounding box center [1063, 465] width 104 height 42
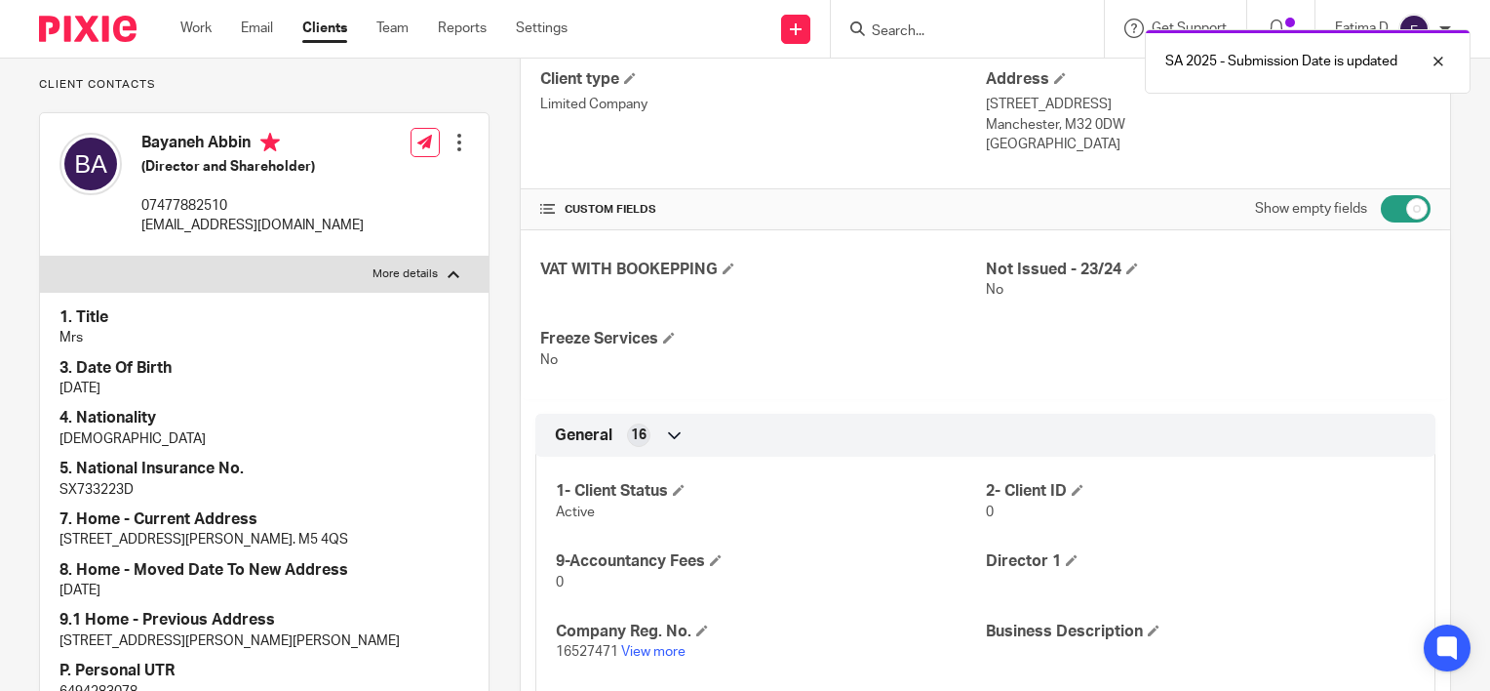
scroll to position [0, 0]
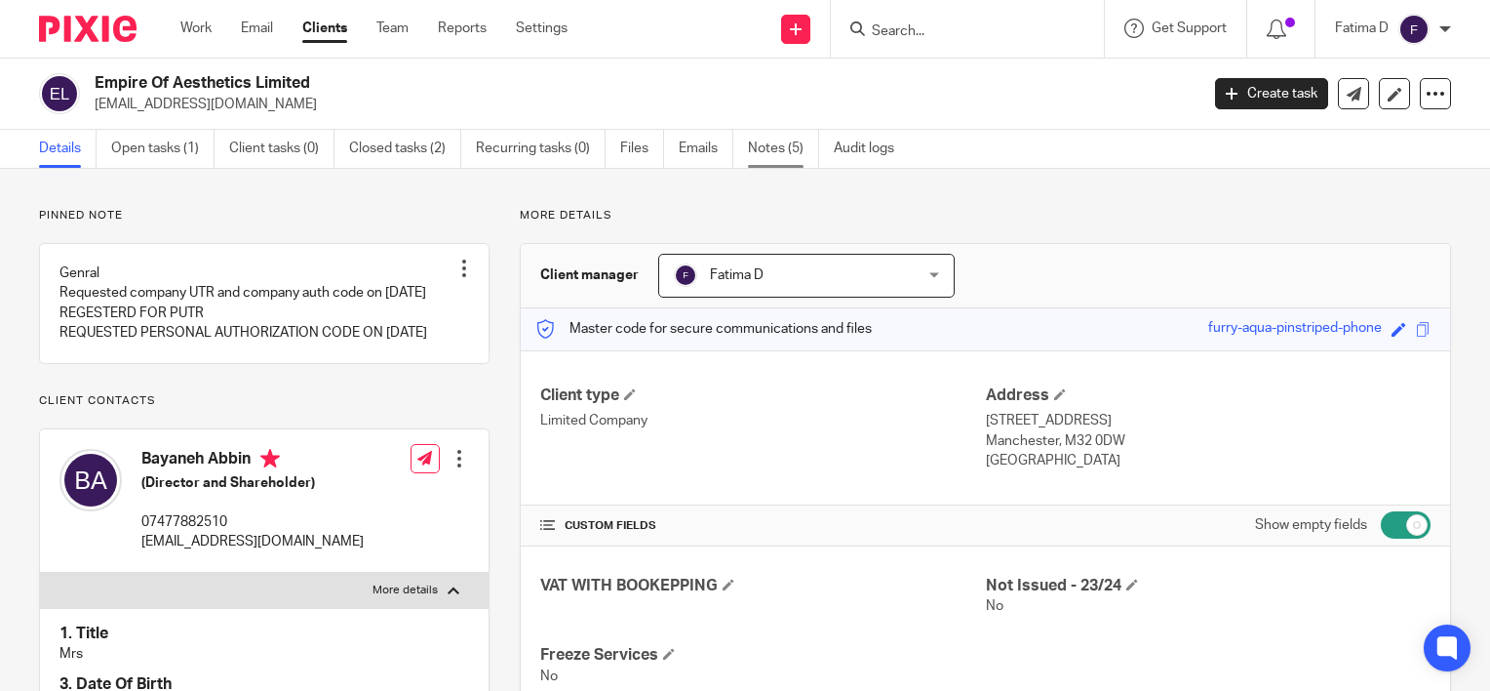
click at [772, 143] on link "Notes (5)" at bounding box center [783, 149] width 71 height 38
